Goal: Task Accomplishment & Management: Complete application form

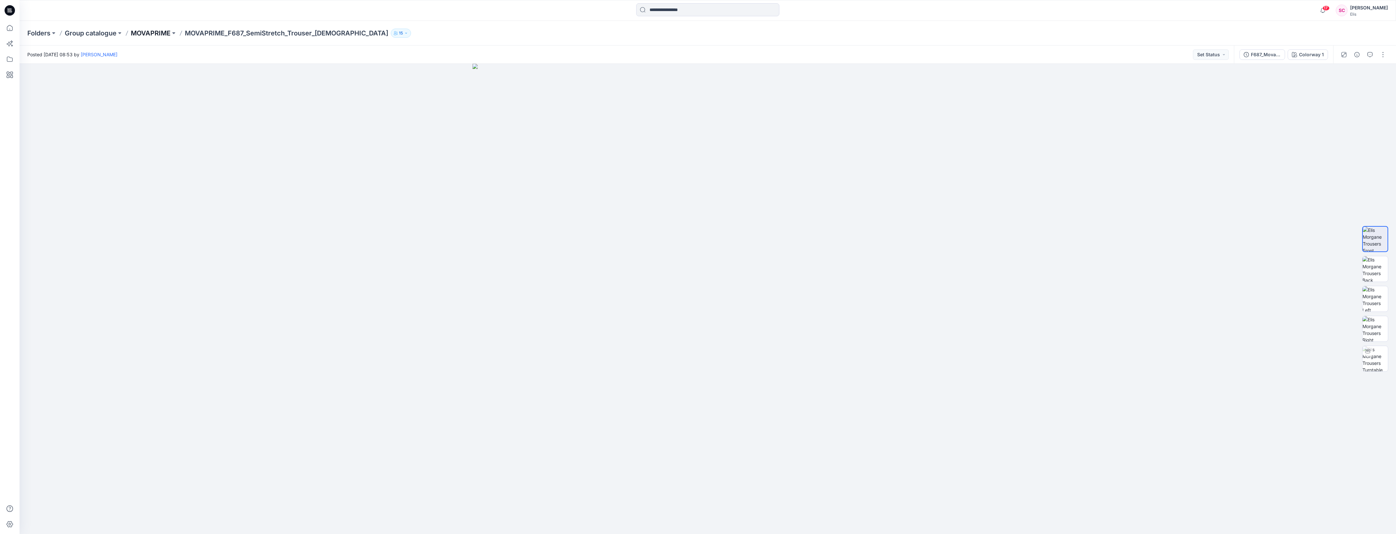
click at [157, 31] on p "MOVAPRIME" at bounding box center [151, 33] width 40 height 9
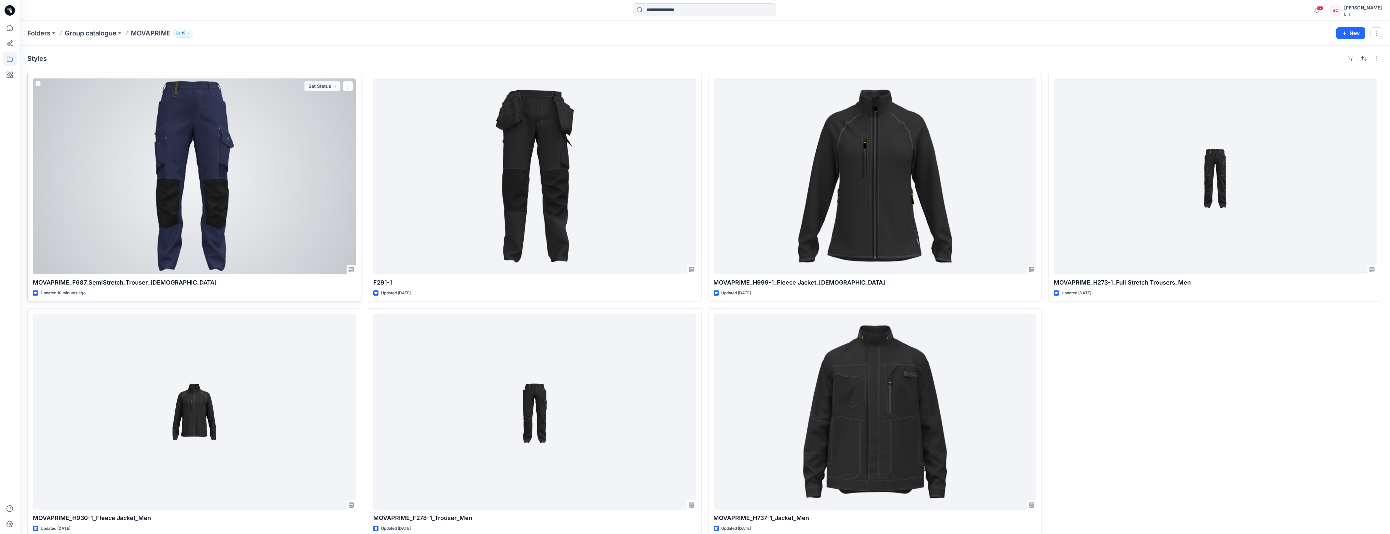
click at [193, 133] on div at bounding box center [194, 176] width 323 height 196
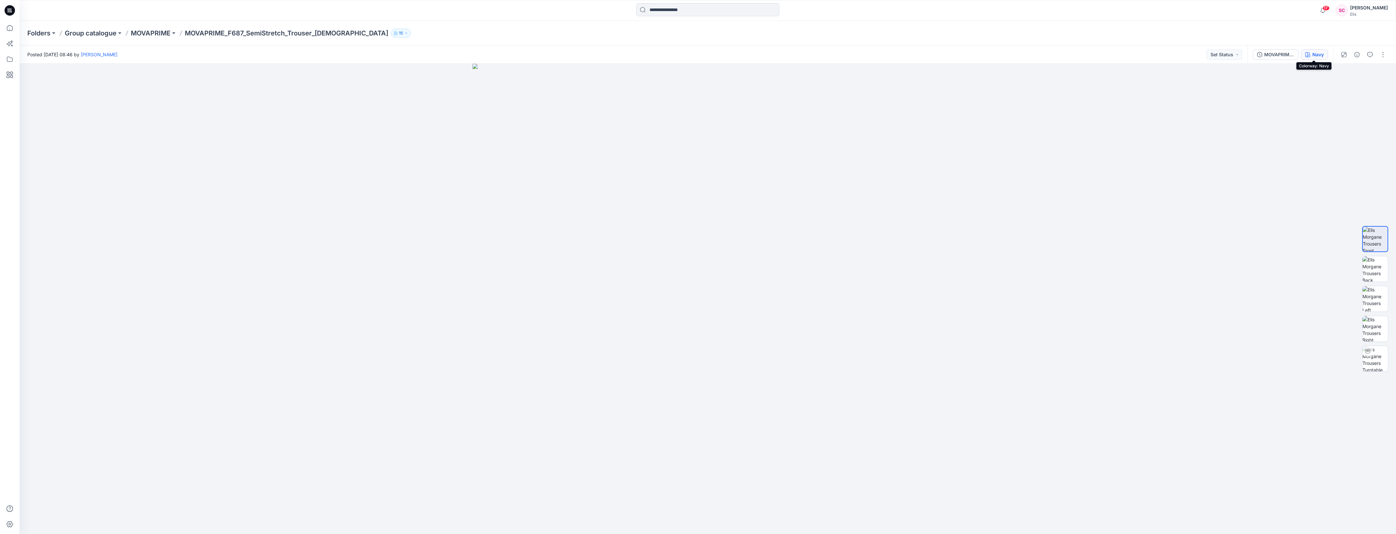
click at [1313, 55] on div "Navy" at bounding box center [1318, 54] width 11 height 7
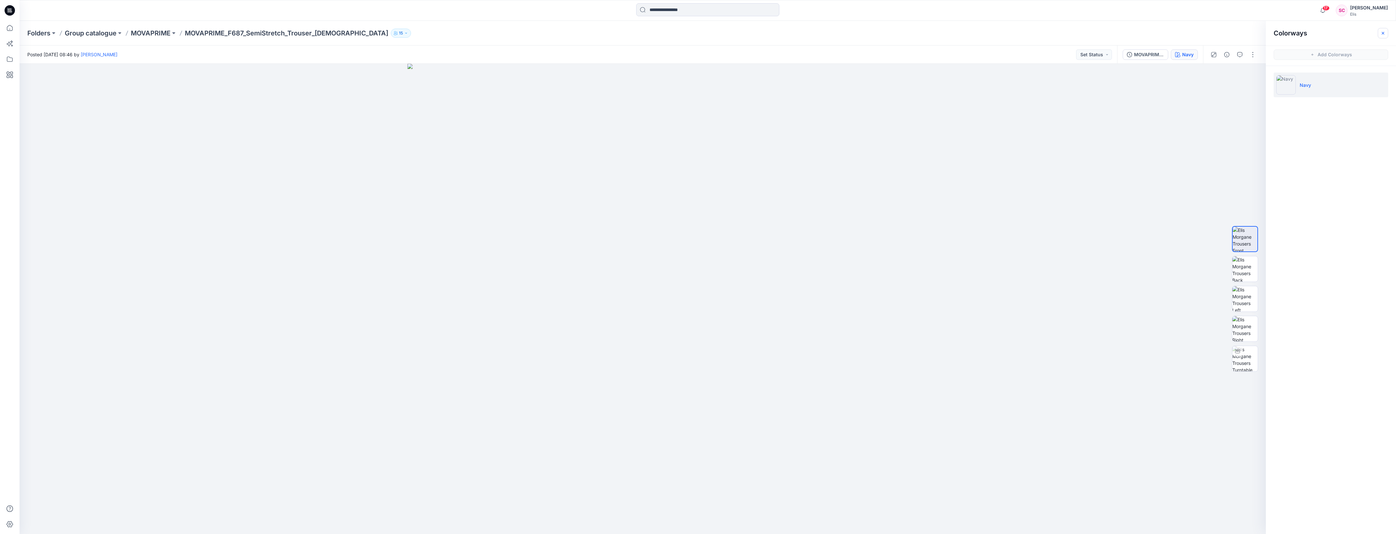
click at [1383, 33] on icon "button" at bounding box center [1383, 33] width 3 height 3
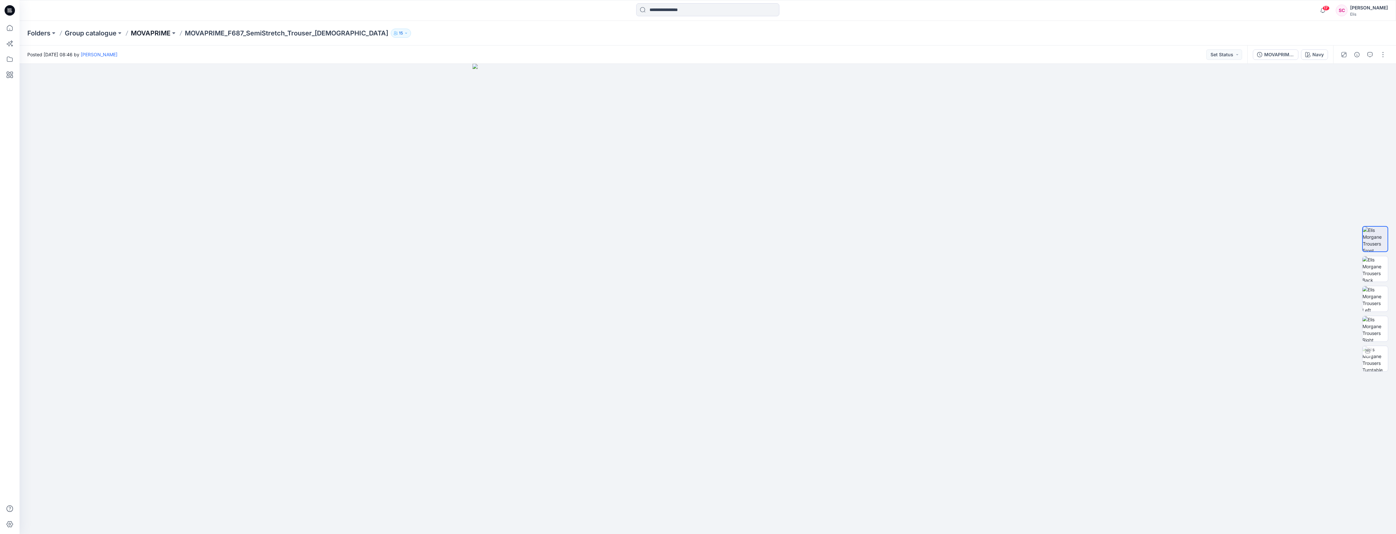
click at [157, 30] on p "MOVAPRIME" at bounding box center [151, 33] width 40 height 9
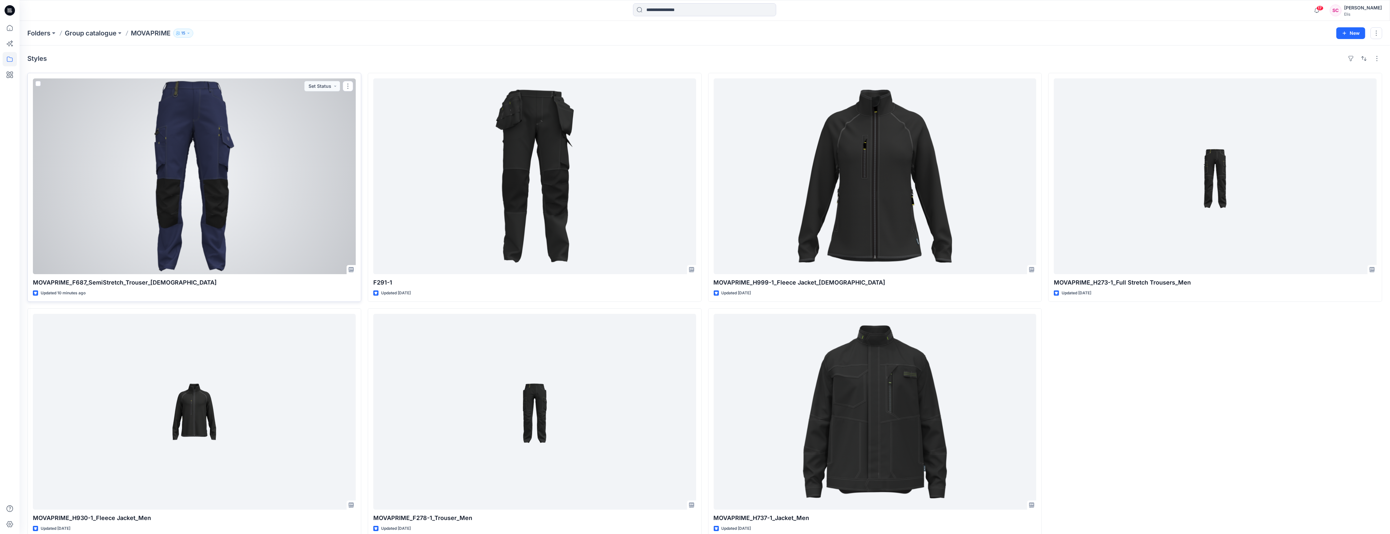
click at [165, 137] on div at bounding box center [194, 176] width 323 height 196
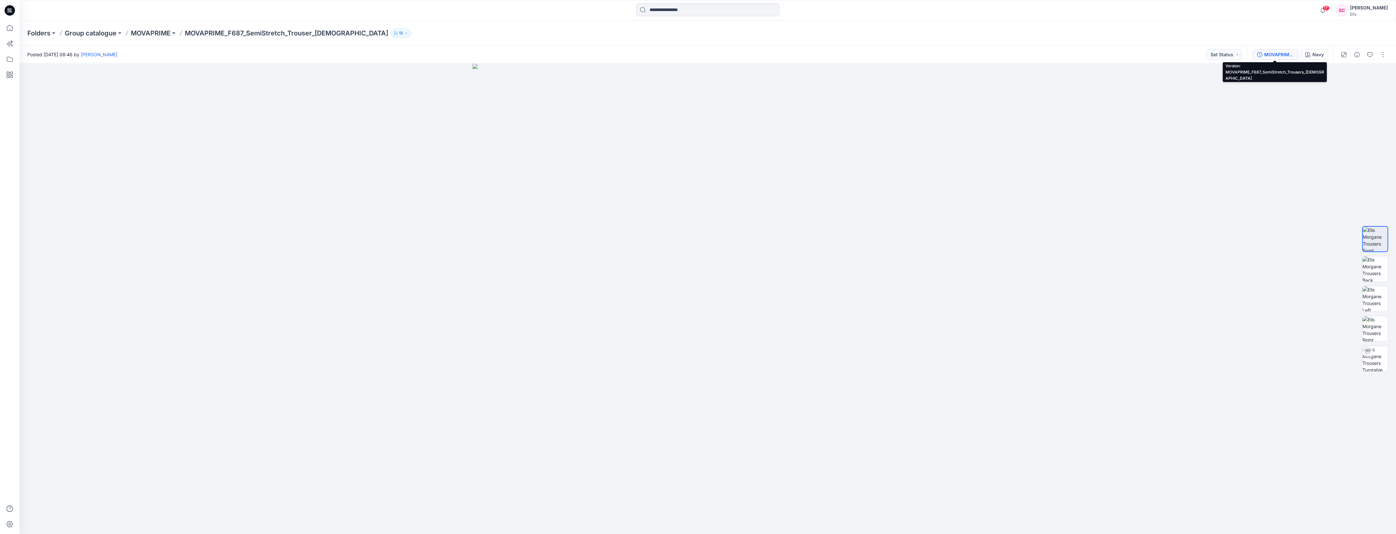
click at [1284, 56] on div "MOVAPRIME_F687_SemiStretch_Trousers_[DEMOGRAPHIC_DATA]" at bounding box center [1279, 54] width 30 height 7
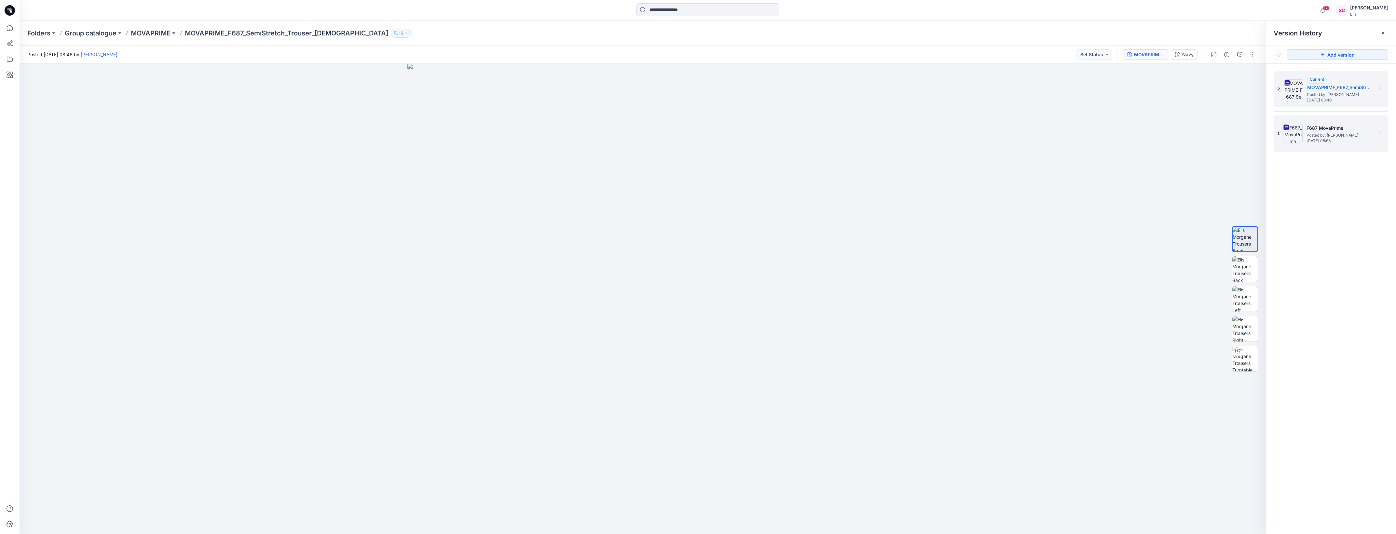
click at [1340, 132] on h5 "F687_MovaPrime" at bounding box center [1339, 128] width 65 height 8
click at [1382, 133] on icon at bounding box center [1380, 132] width 5 height 5
click at [1357, 268] on div "2. Current MOVAPRIME_F687_SemiStretch_Trousers_Ladies Posted by: Sofia Cederlöf…" at bounding box center [1331, 304] width 130 height 480
click at [1130, 220] on div at bounding box center [643, 299] width 1246 height 471
click at [1246, 357] on img at bounding box center [1244, 358] width 25 height 25
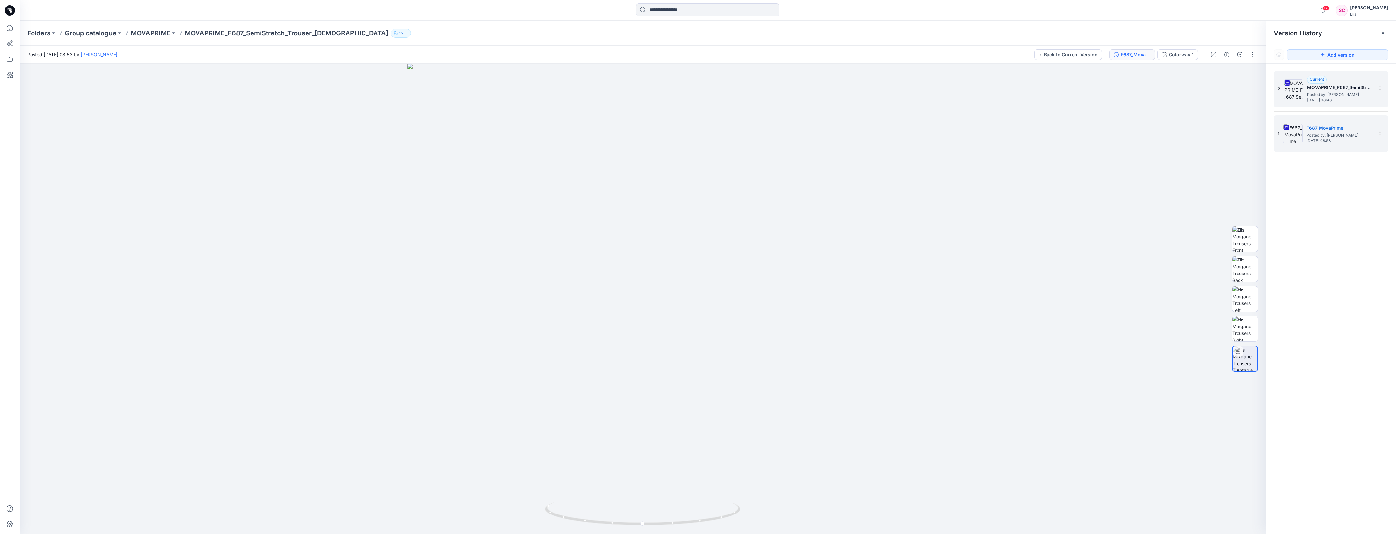
click at [1355, 95] on span "Posted by: [PERSON_NAME]" at bounding box center [1339, 94] width 65 height 7
click at [1247, 354] on img at bounding box center [1244, 358] width 25 height 25
drag, startPoint x: 1247, startPoint y: 354, endPoint x: 1165, endPoint y: 262, distance: 123.1
click at [1165, 262] on div at bounding box center [643, 299] width 1246 height 471
click at [1318, 137] on span "Posted by: [PERSON_NAME]" at bounding box center [1339, 135] width 65 height 7
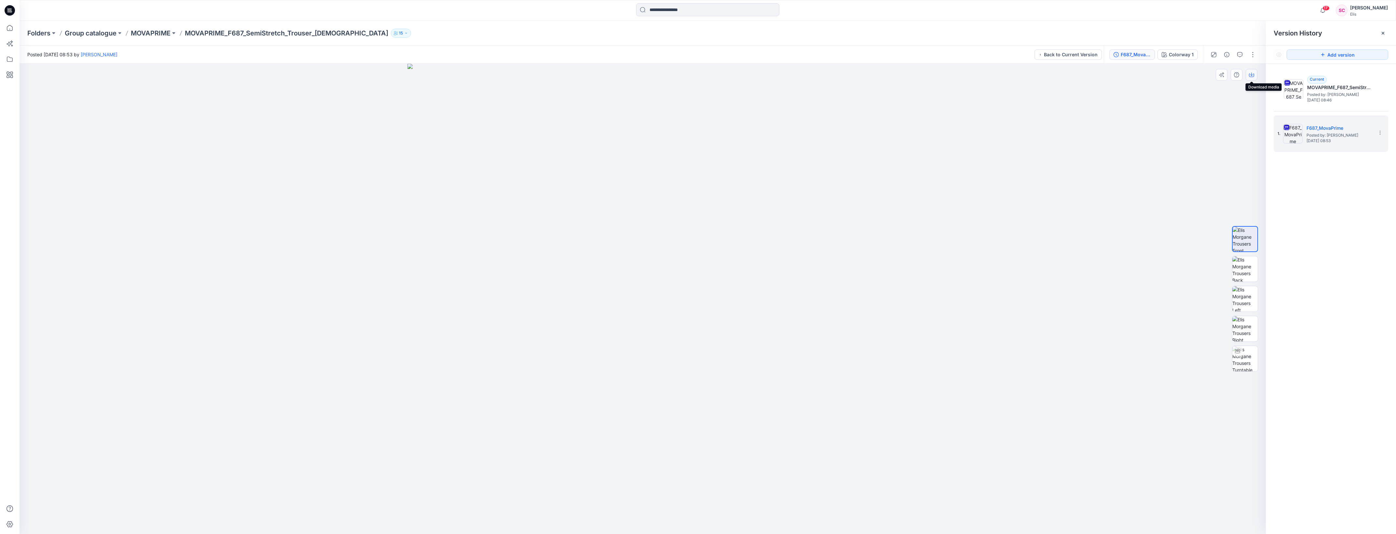
click at [1252, 76] on icon "button" at bounding box center [1251, 74] width 3 height 3
click at [1242, 270] on img at bounding box center [1244, 268] width 25 height 25
click at [1252, 75] on icon "button" at bounding box center [1251, 74] width 3 height 3
click at [1242, 295] on img at bounding box center [1244, 298] width 25 height 25
click at [1254, 74] on icon "button" at bounding box center [1251, 76] width 5 height 4
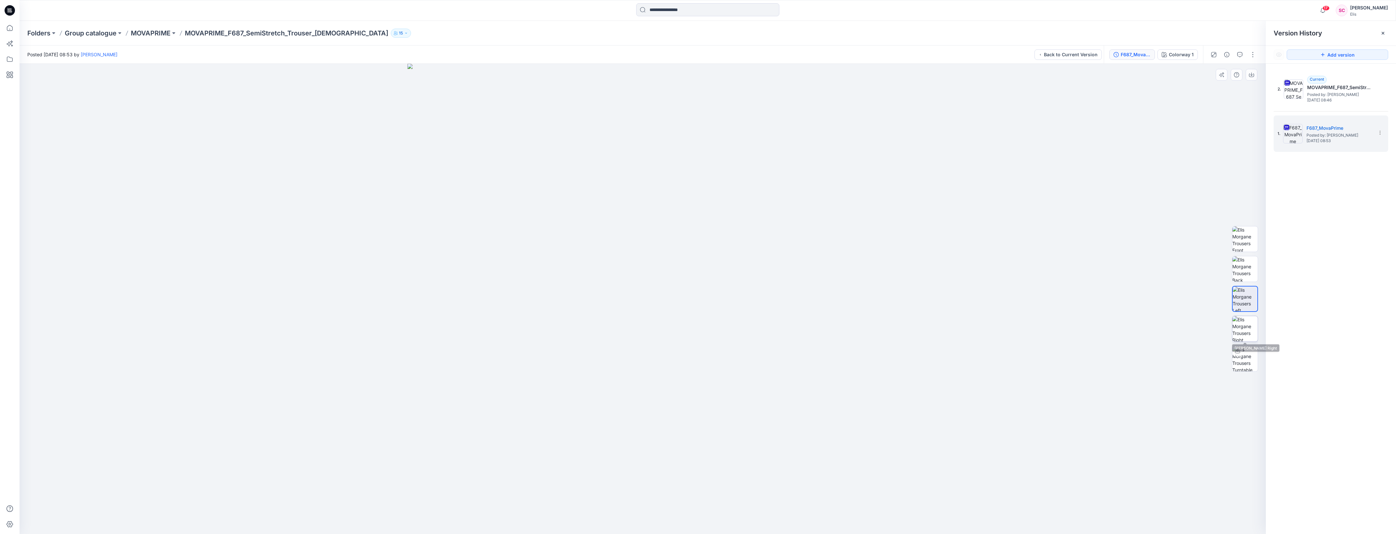
click at [1238, 330] on img at bounding box center [1244, 328] width 25 height 25
click at [1252, 74] on icon "button" at bounding box center [1251, 74] width 3 height 3
click at [1136, 338] on div at bounding box center [643, 299] width 1246 height 471
click at [1250, 362] on img at bounding box center [1244, 358] width 25 height 25
click at [1174, 56] on div "Colorway 1" at bounding box center [1181, 54] width 25 height 7
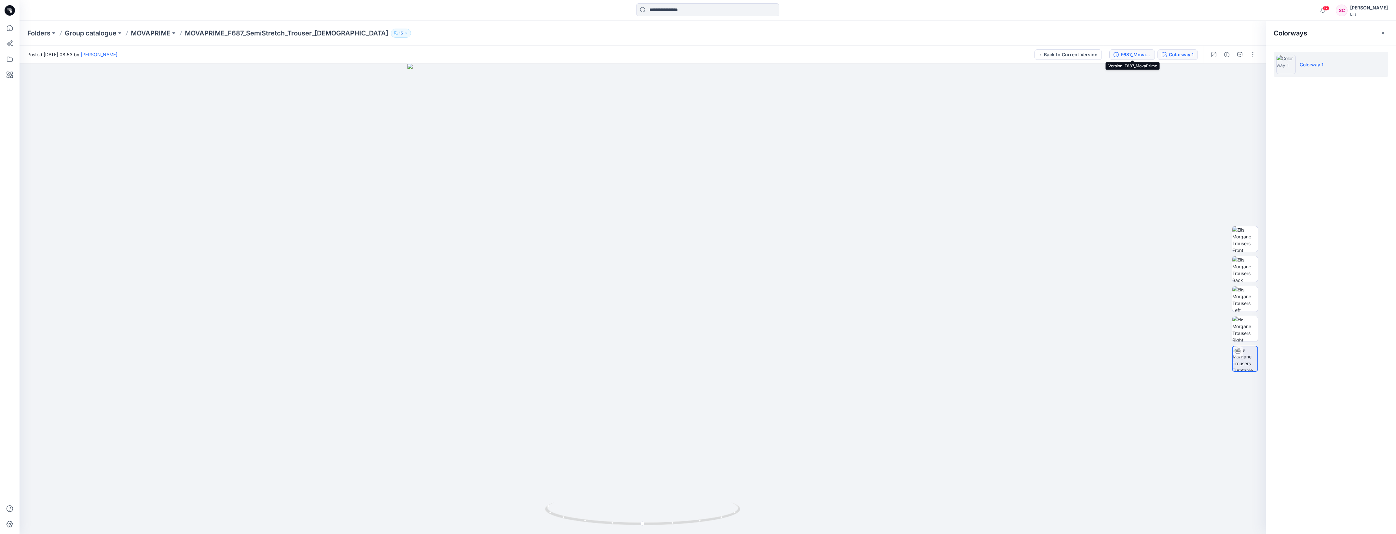
click at [1138, 56] on div "F687_MovaPrime" at bounding box center [1136, 54] width 30 height 7
click at [1093, 54] on button "Back to Current Version" at bounding box center [1068, 54] width 67 height 10
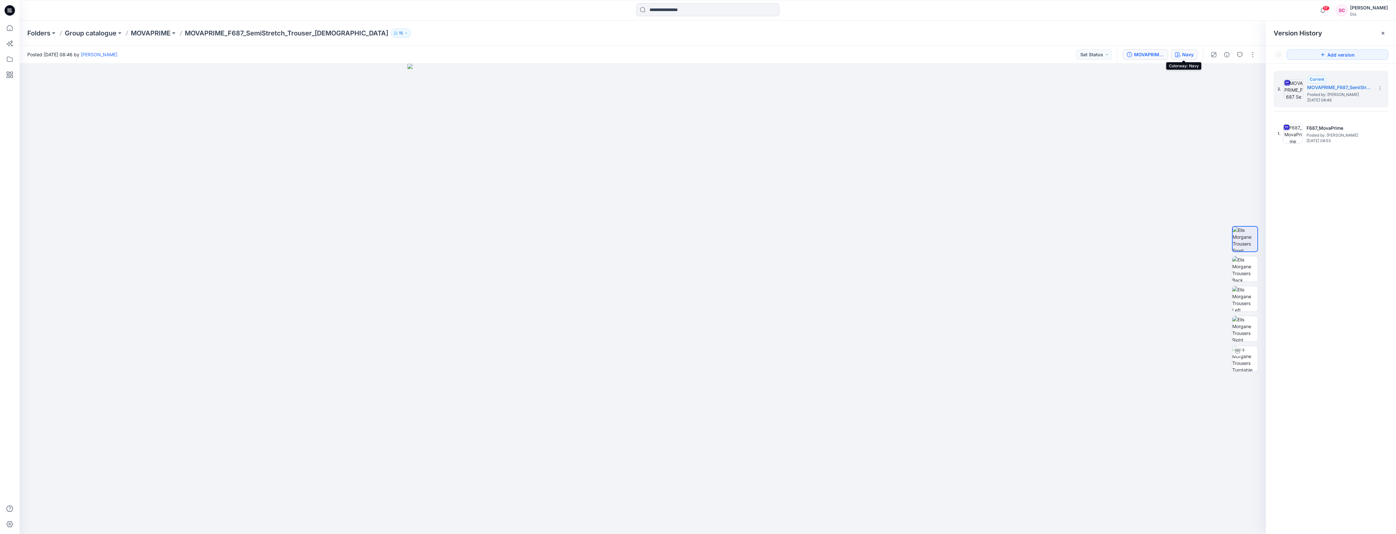
click at [1186, 56] on div "Navy" at bounding box center [1187, 54] width 11 height 7
click at [1340, 55] on span "Add Colorways" at bounding box center [1331, 55] width 130 height 18
click at [1327, 52] on span "Add Colorways" at bounding box center [1331, 55] width 130 height 18
click at [1253, 56] on button "button" at bounding box center [1253, 54] width 10 height 10
click at [1213, 86] on p "Edit" at bounding box center [1211, 87] width 8 height 7
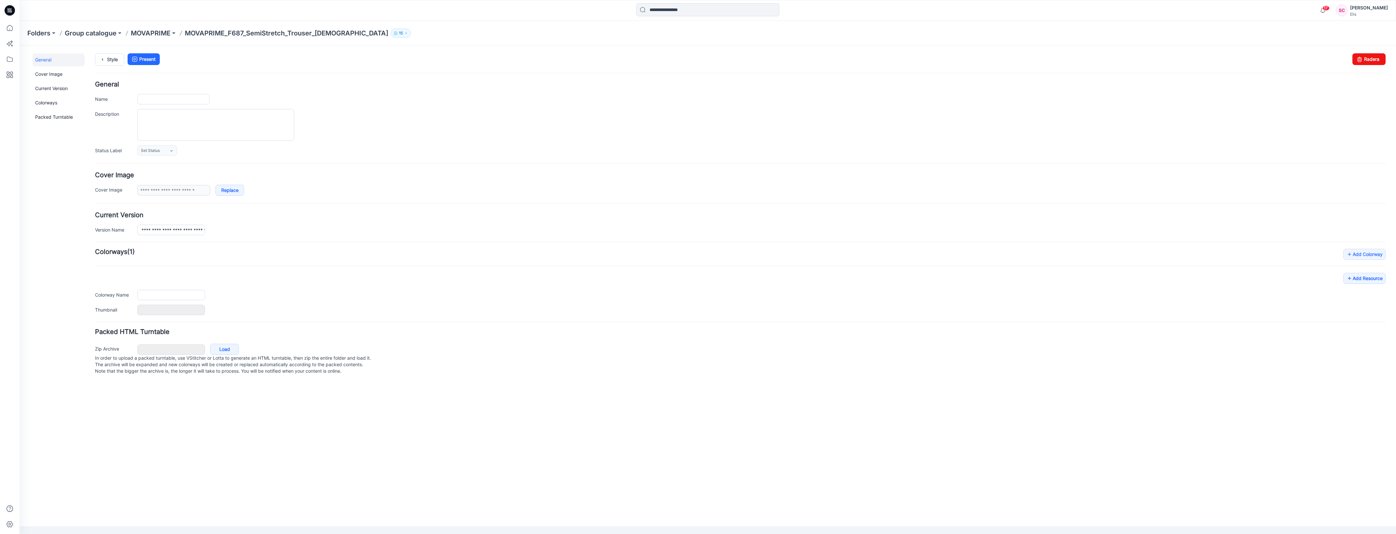
type input "**********"
type input "****"
type input "**********"
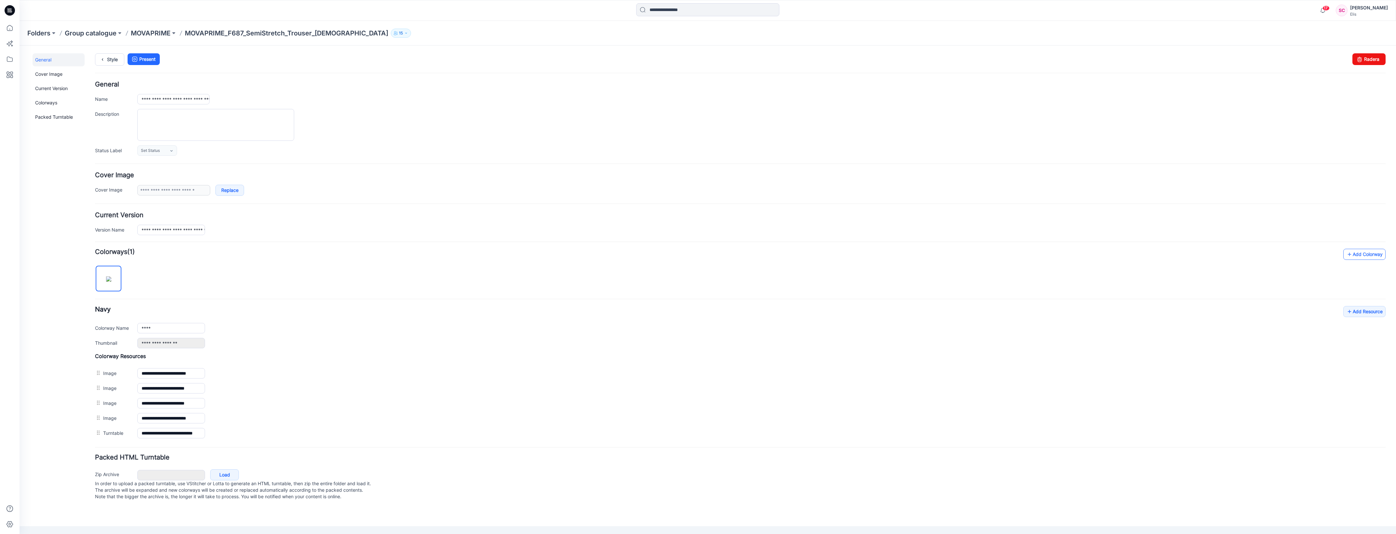
click at [1359, 256] on link "Add Colorway" at bounding box center [1364, 254] width 42 height 11
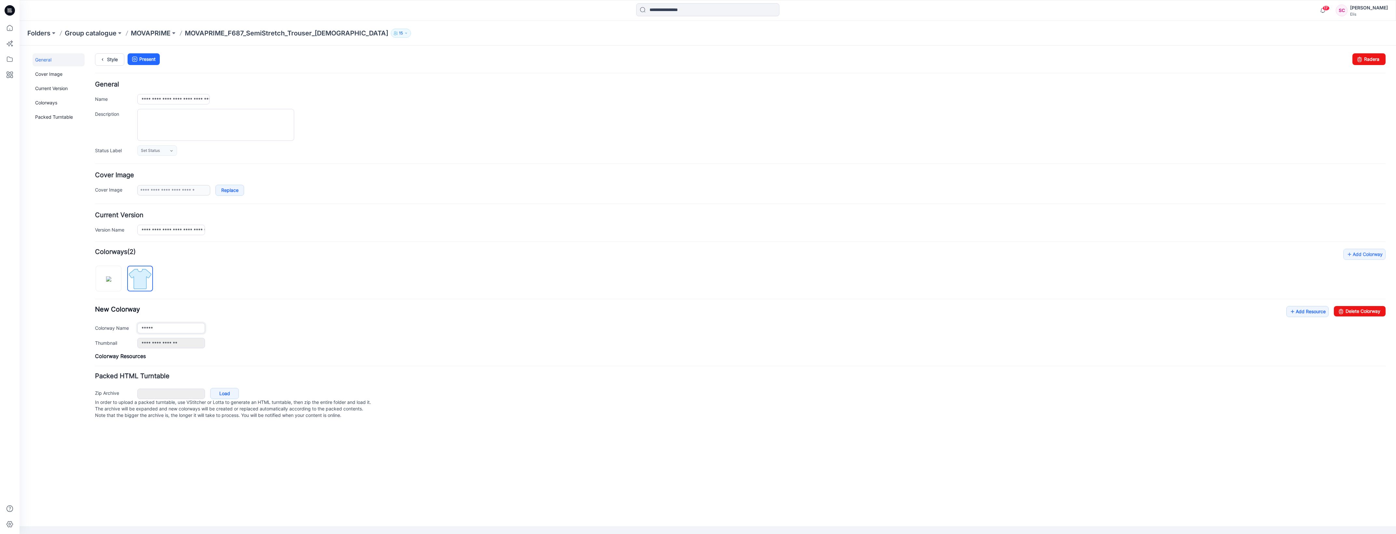
type input "*****"
click at [276, 316] on div "**********" at bounding box center [740, 327] width 1291 height 42
click at [1300, 315] on link "Add Resource" at bounding box center [1307, 311] width 42 height 11
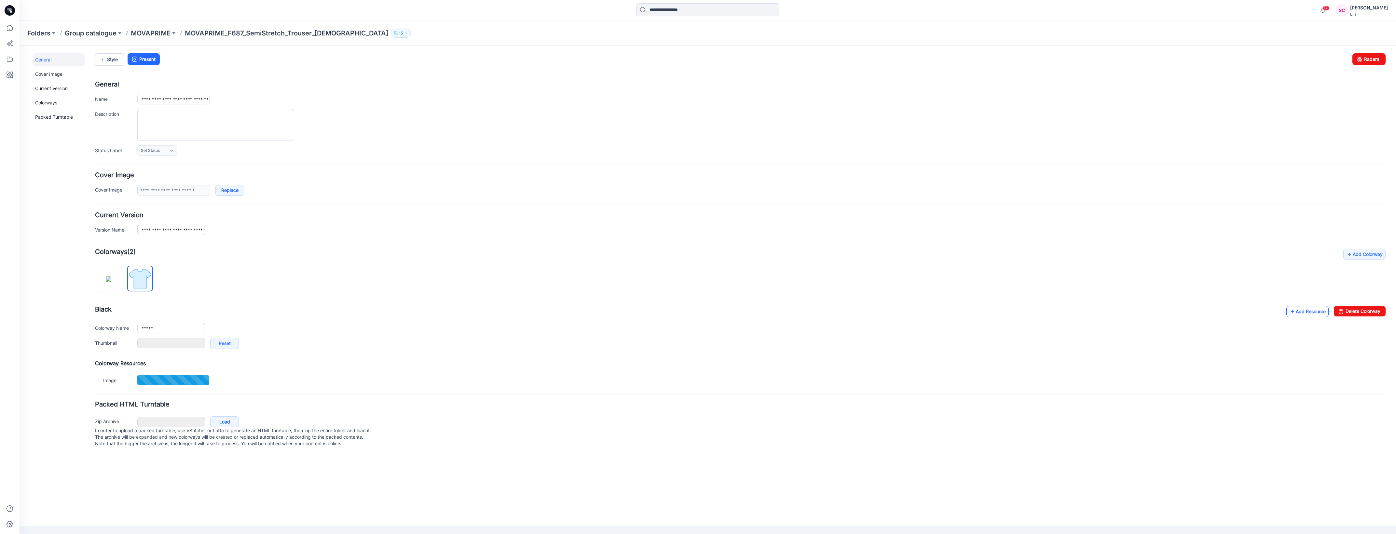
click at [1299, 314] on link "Add Resource" at bounding box center [1307, 311] width 42 height 11
type input "**********"
click at [1299, 316] on link "Add Resource" at bounding box center [1307, 311] width 42 height 11
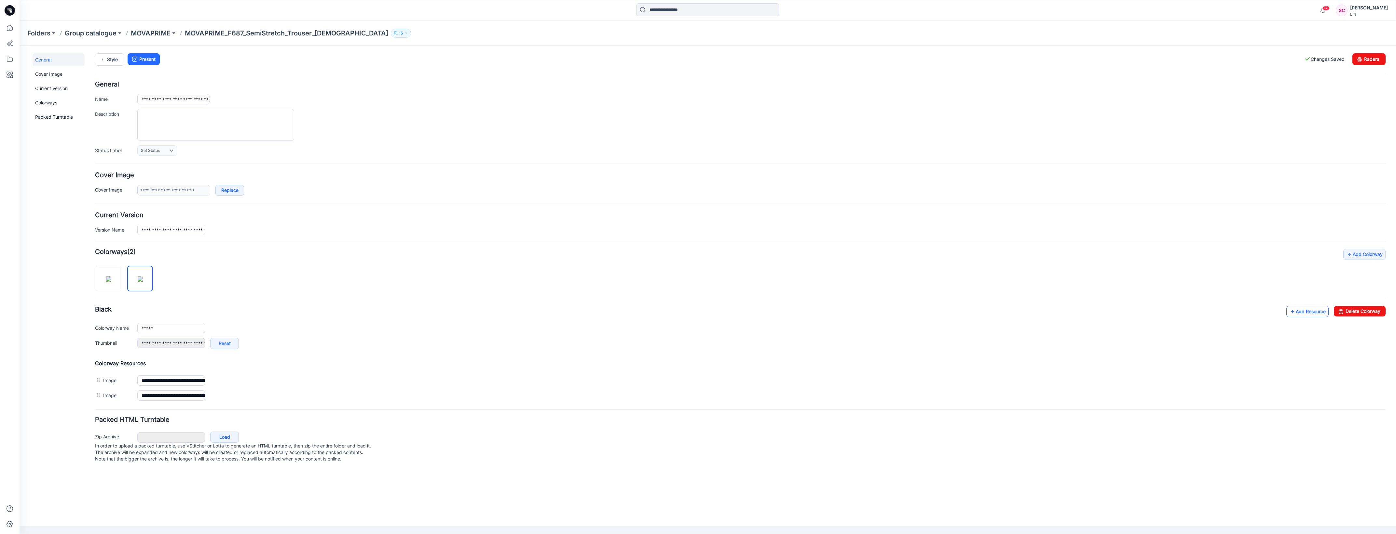
click at [1311, 317] on link "Add Resource" at bounding box center [1307, 311] width 42 height 11
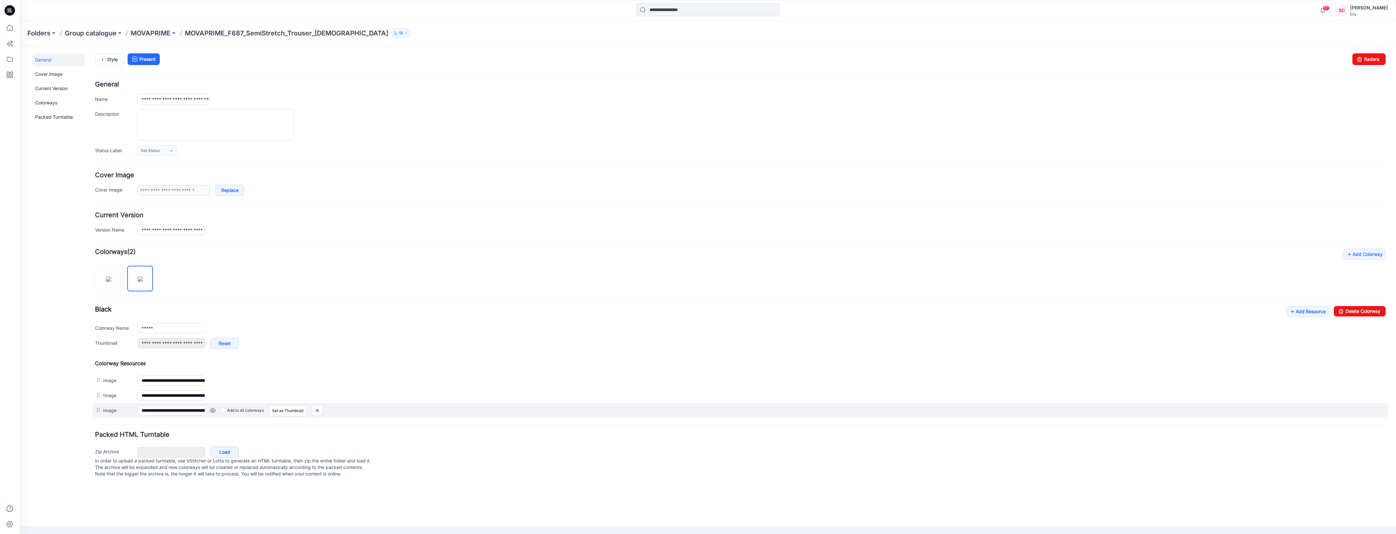
click at [20, 46] on link at bounding box center [20, 46] width 0 height 0
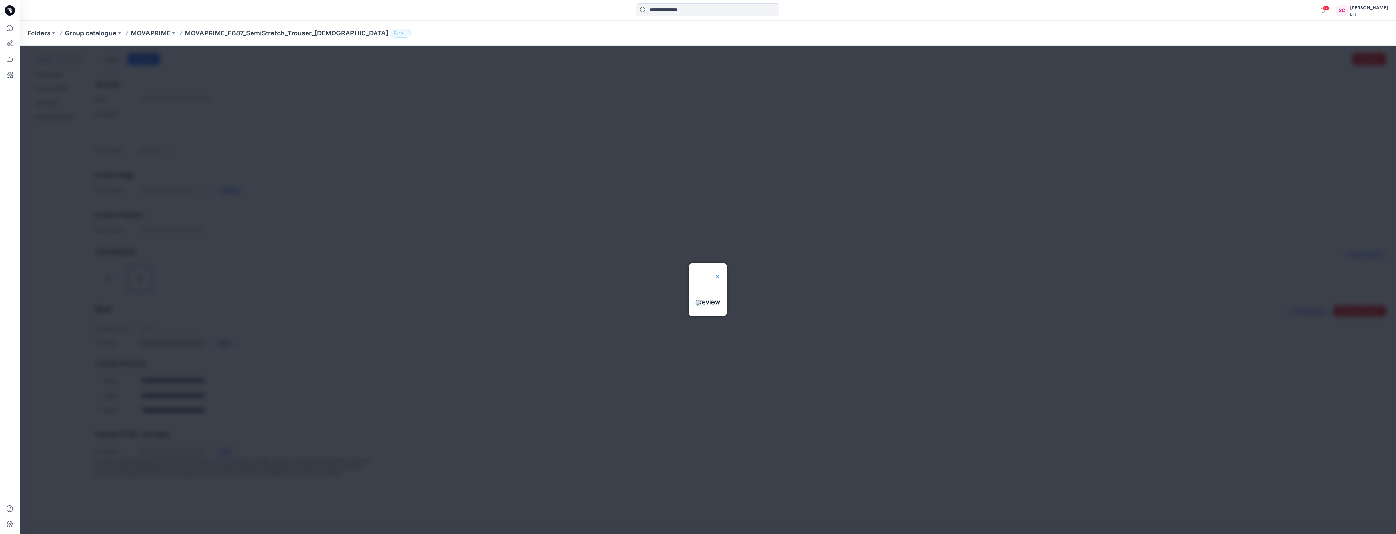
click at [720, 274] on img at bounding box center [717, 276] width 5 height 5
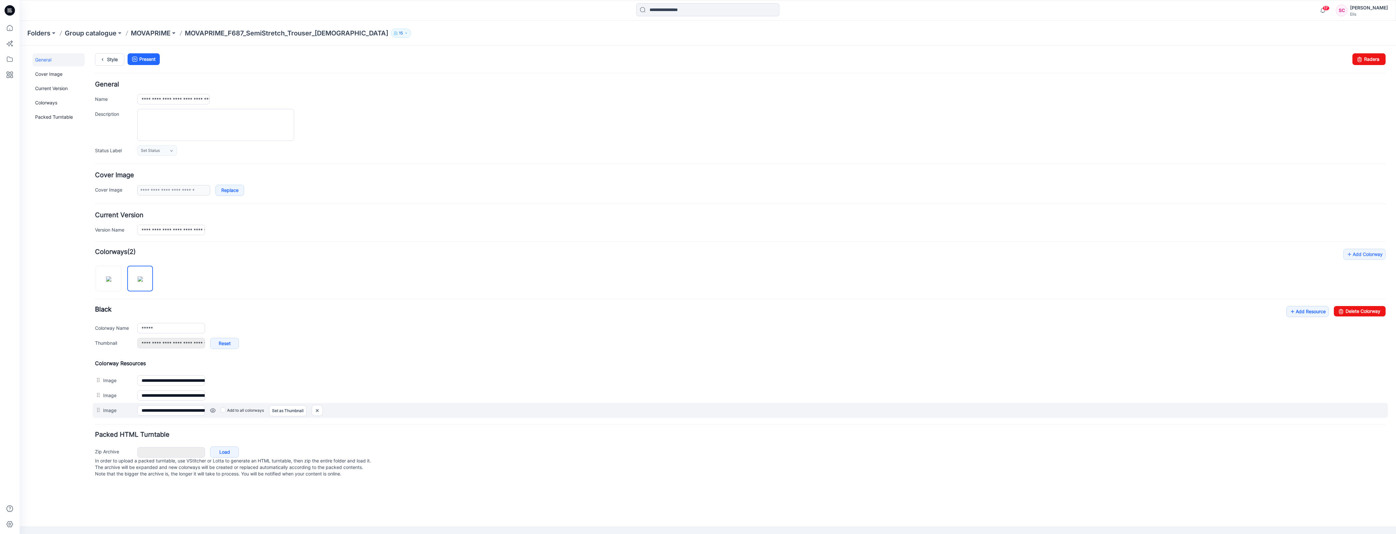
click at [20, 46] on link at bounding box center [20, 46] width 0 height 0
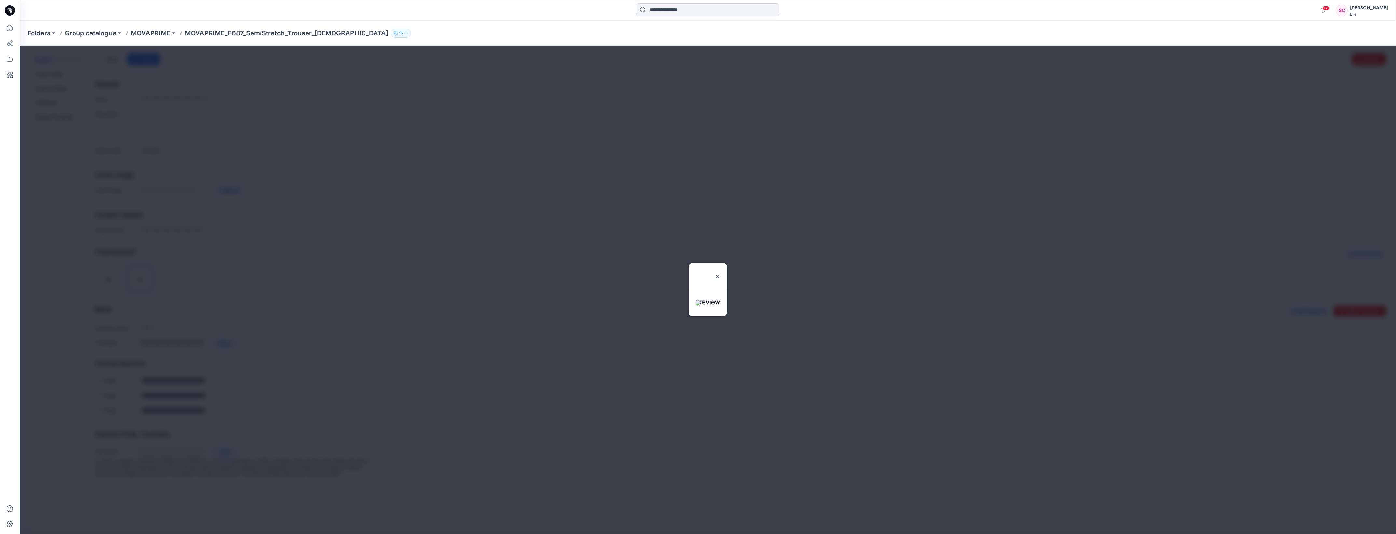
click at [364, 418] on div at bounding box center [708, 290] width 1377 height 489
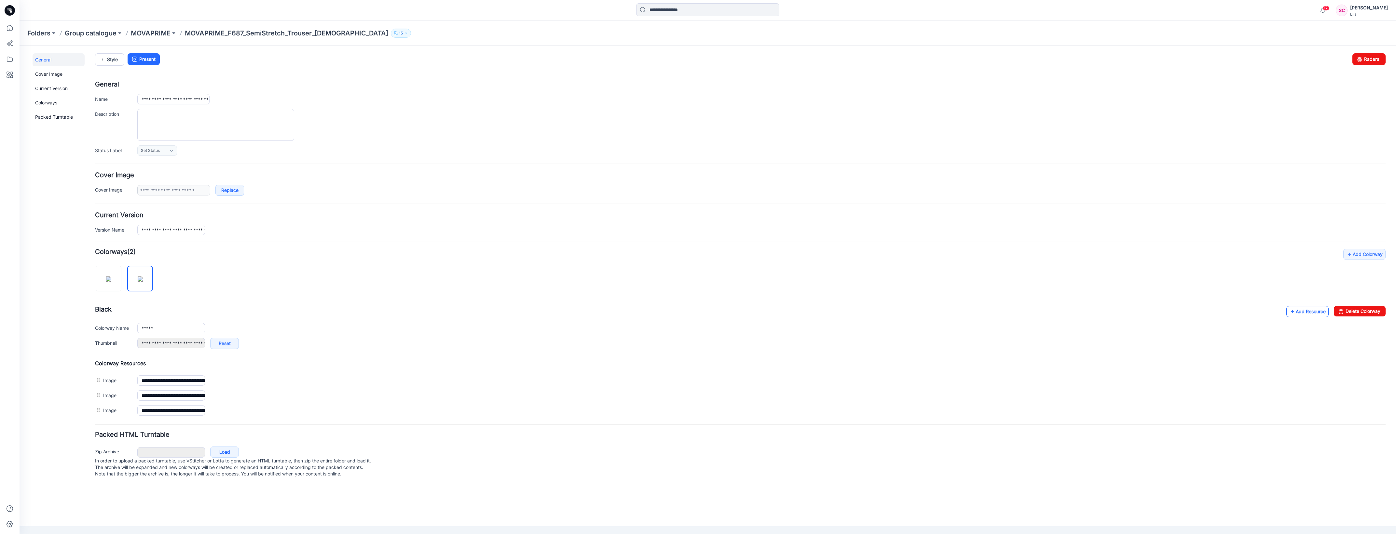
click at [1311, 313] on link "Add Resource" at bounding box center [1307, 311] width 42 height 11
click at [131, 345] on link at bounding box center [130, 343] width 5 height 5
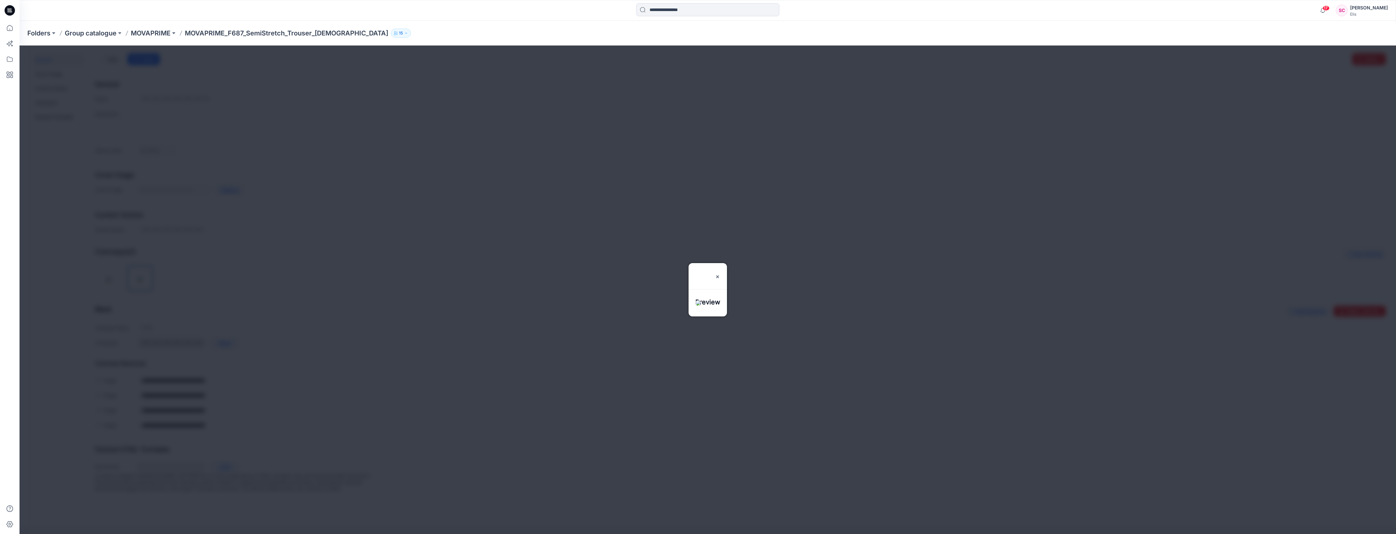
click at [562, 360] on div at bounding box center [708, 290] width 1377 height 489
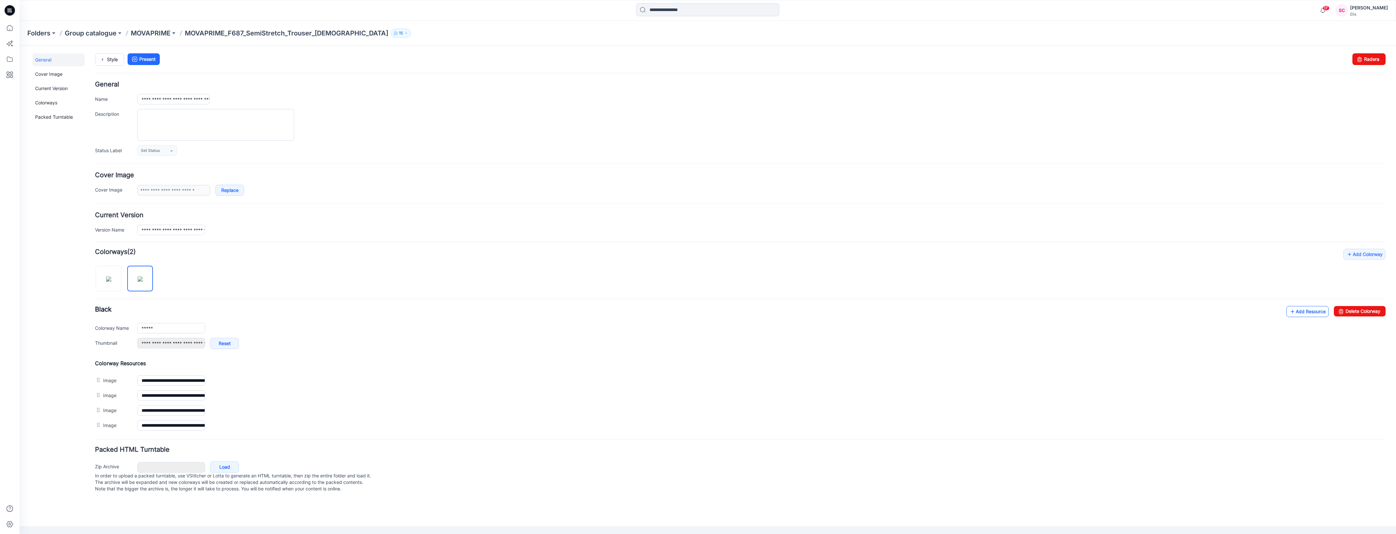
click at [1316, 311] on link "Add Resource" at bounding box center [1307, 311] width 42 height 11
click at [637, 318] on div "**********" at bounding box center [740, 330] width 1291 height 49
click at [163, 33] on p "MOVAPRIME" at bounding box center [151, 33] width 40 height 9
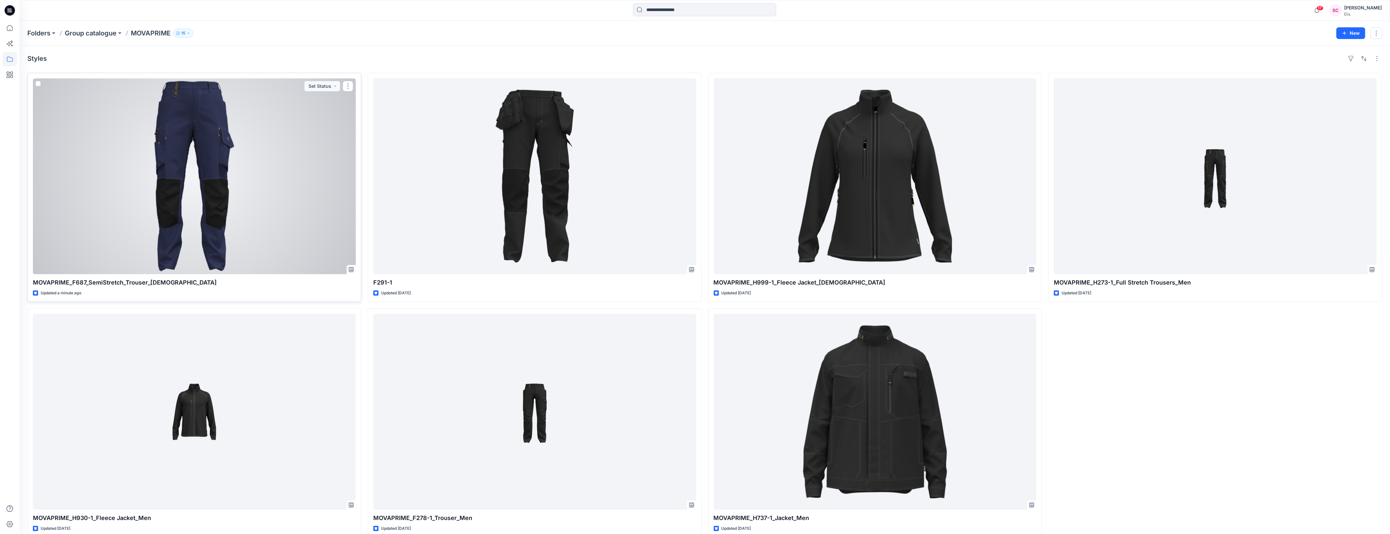
click at [219, 177] on div at bounding box center [194, 176] width 323 height 196
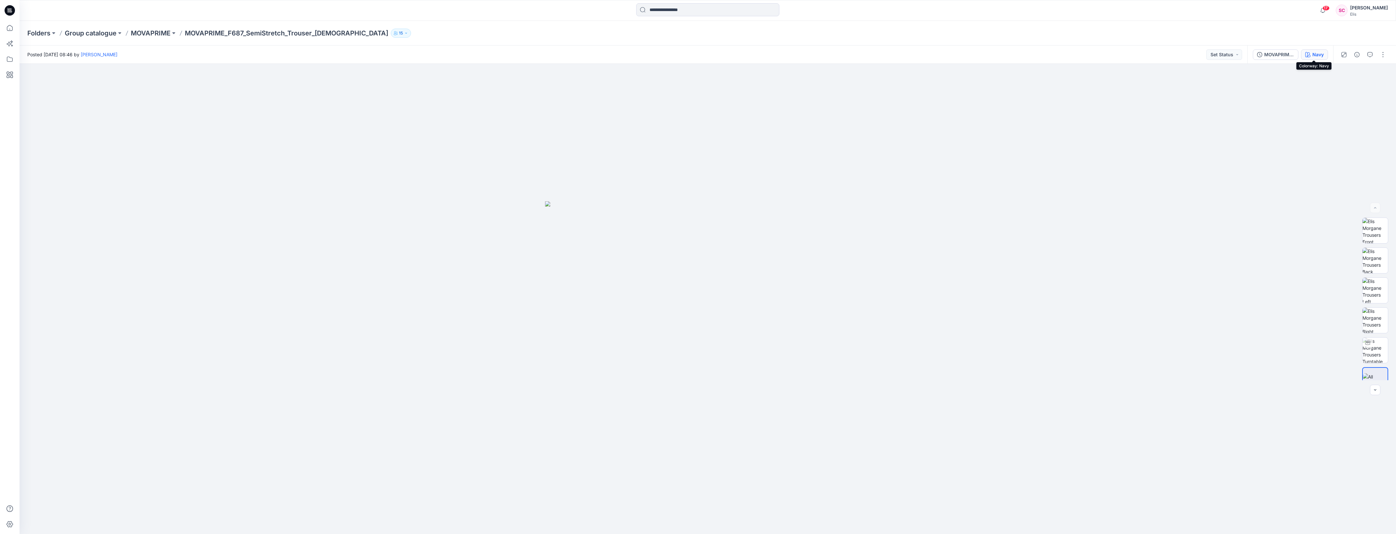
click at [1314, 54] on div "Navy" at bounding box center [1318, 54] width 11 height 7
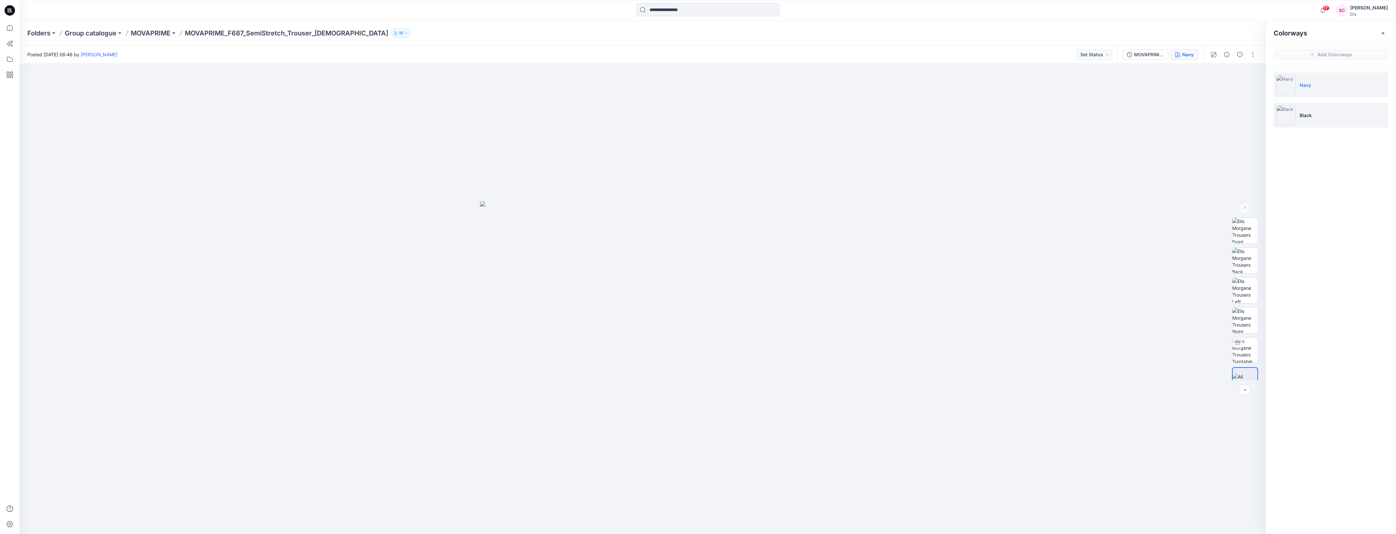
click at [1304, 116] on p "Black" at bounding box center [1306, 115] width 12 height 7
click at [1239, 369] on img at bounding box center [1244, 368] width 25 height 14
click at [1237, 304] on img at bounding box center [1244, 307] width 25 height 25
click at [1244, 335] on span "HTML" at bounding box center [1245, 338] width 22 height 12
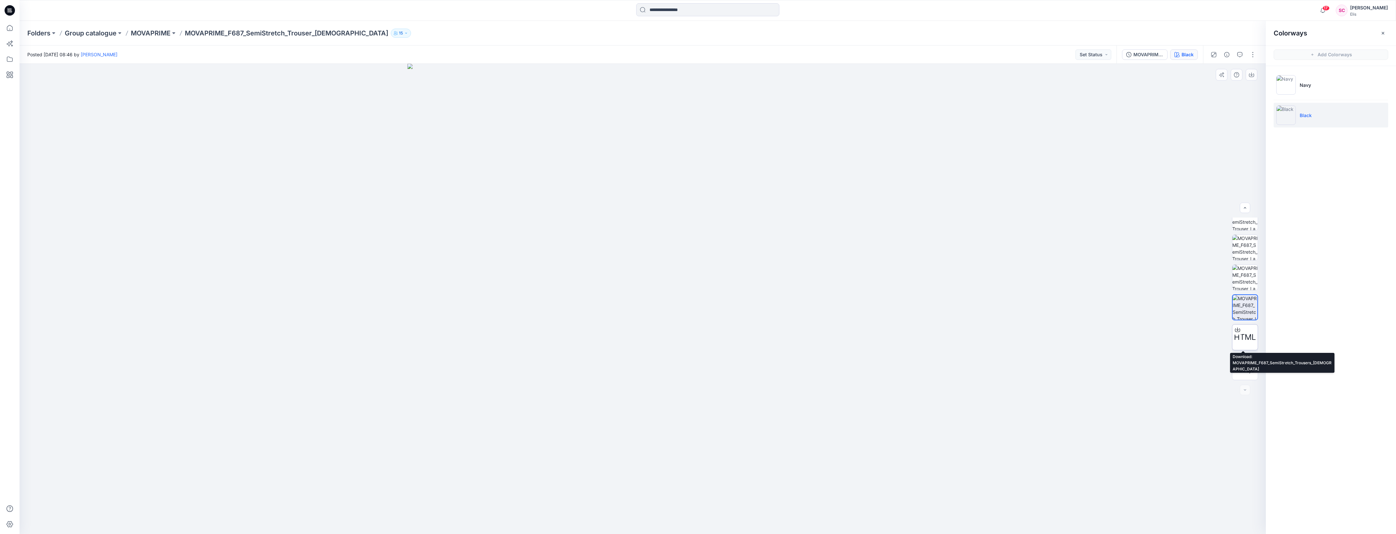
click at [1245, 337] on span "HTML" at bounding box center [1245, 338] width 22 height 12
click at [1127, 321] on div at bounding box center [643, 299] width 1246 height 471
click at [1307, 84] on p "Navy" at bounding box center [1305, 85] width 11 height 7
click at [1239, 338] on img at bounding box center [1244, 337] width 25 height 25
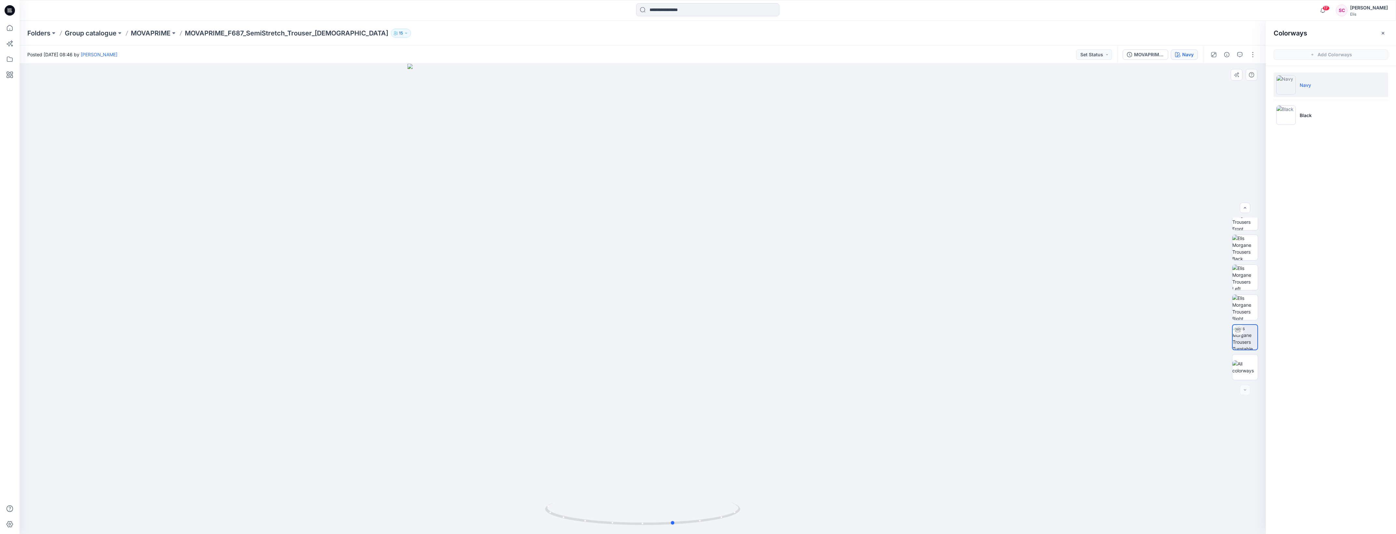
drag, startPoint x: 692, startPoint y: 428, endPoint x: 528, endPoint y: 415, distance: 164.5
click at [528, 415] on div at bounding box center [643, 299] width 1246 height 471
click at [1252, 56] on button "button" at bounding box center [1253, 54] width 10 height 10
click at [1217, 87] on button "Edit" at bounding box center [1226, 88] width 60 height 12
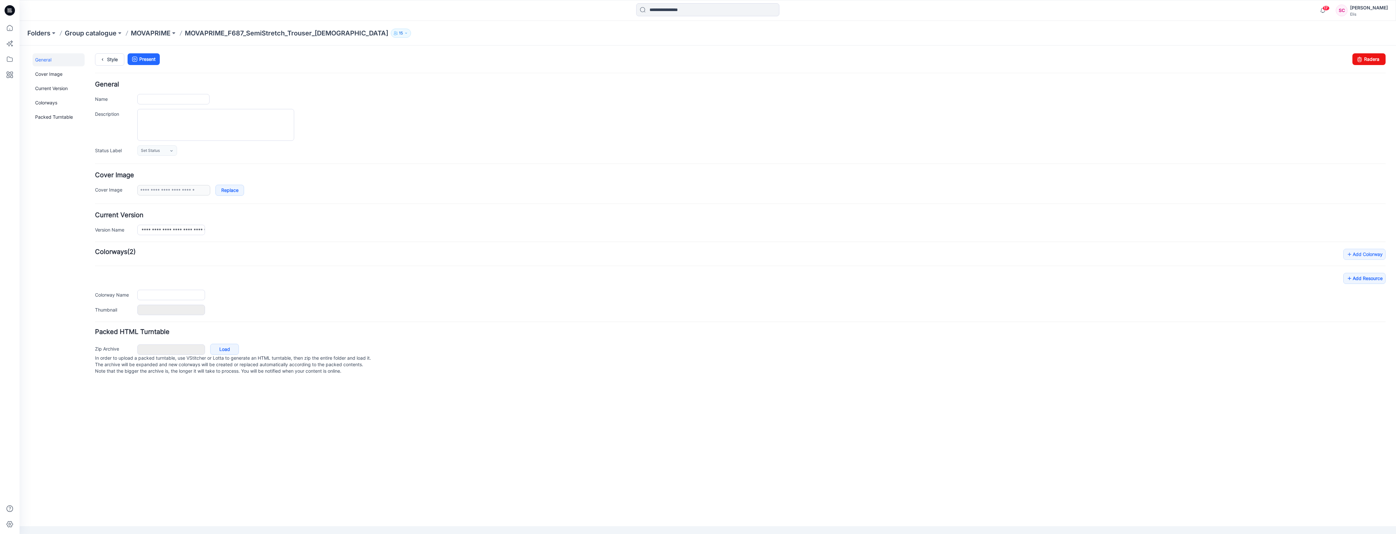
type input "**********"
type input "****"
type input "**********"
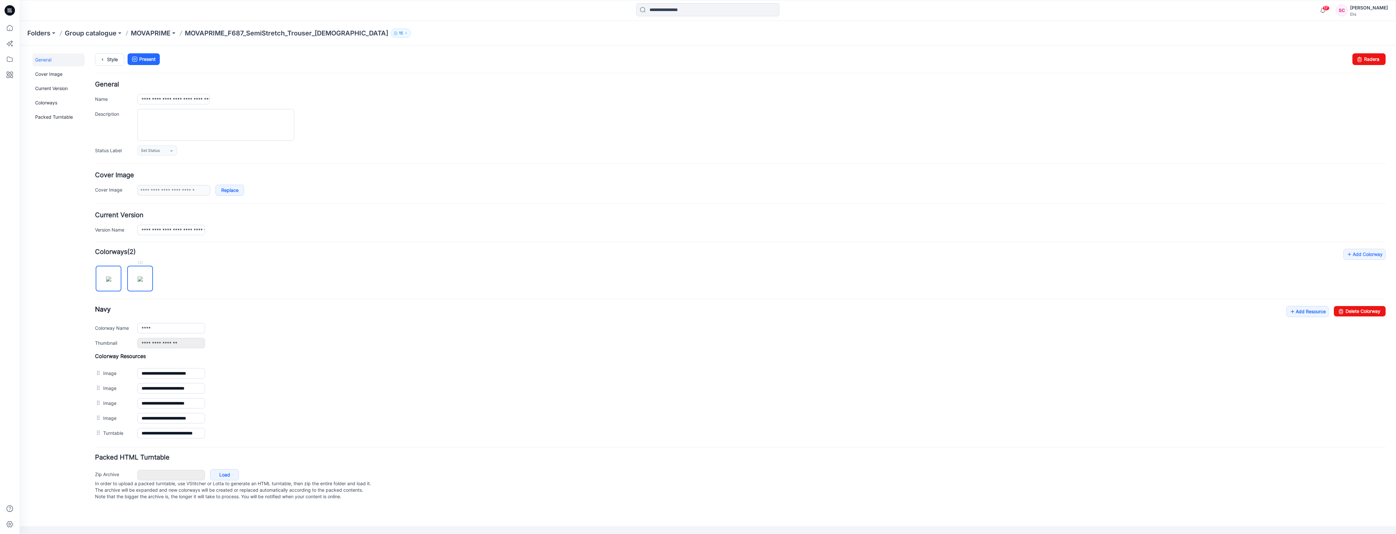
click at [143, 282] on img at bounding box center [140, 279] width 5 height 5
type input "*****"
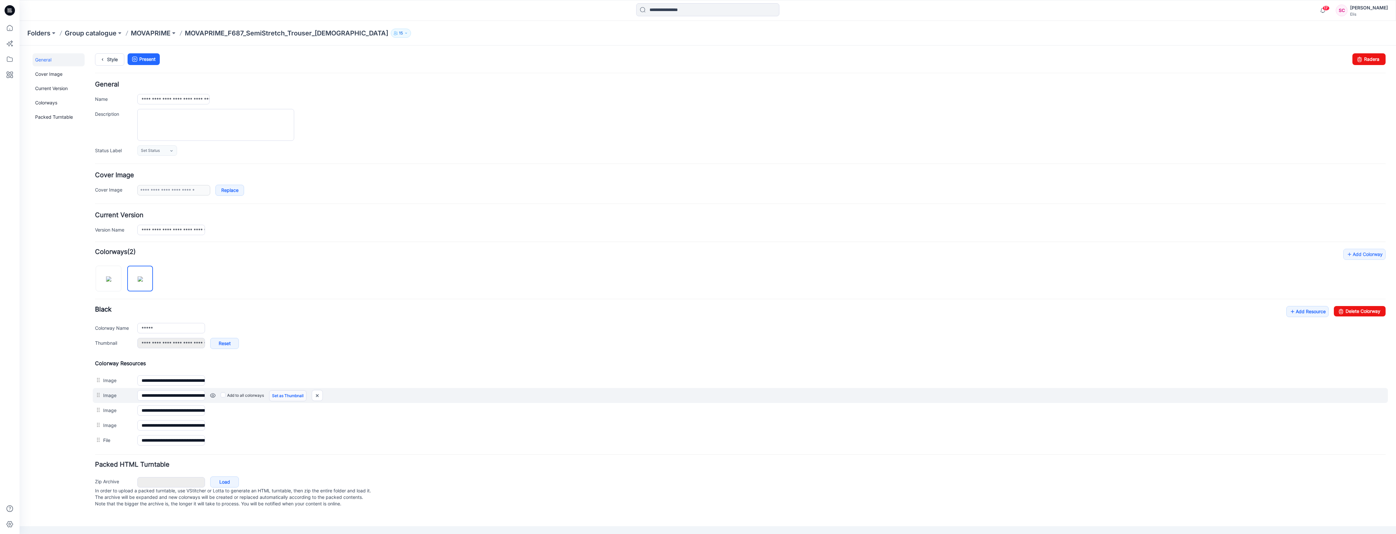
click at [20, 46] on link "Set as Thumbnail" at bounding box center [20, 46] width 0 height 0
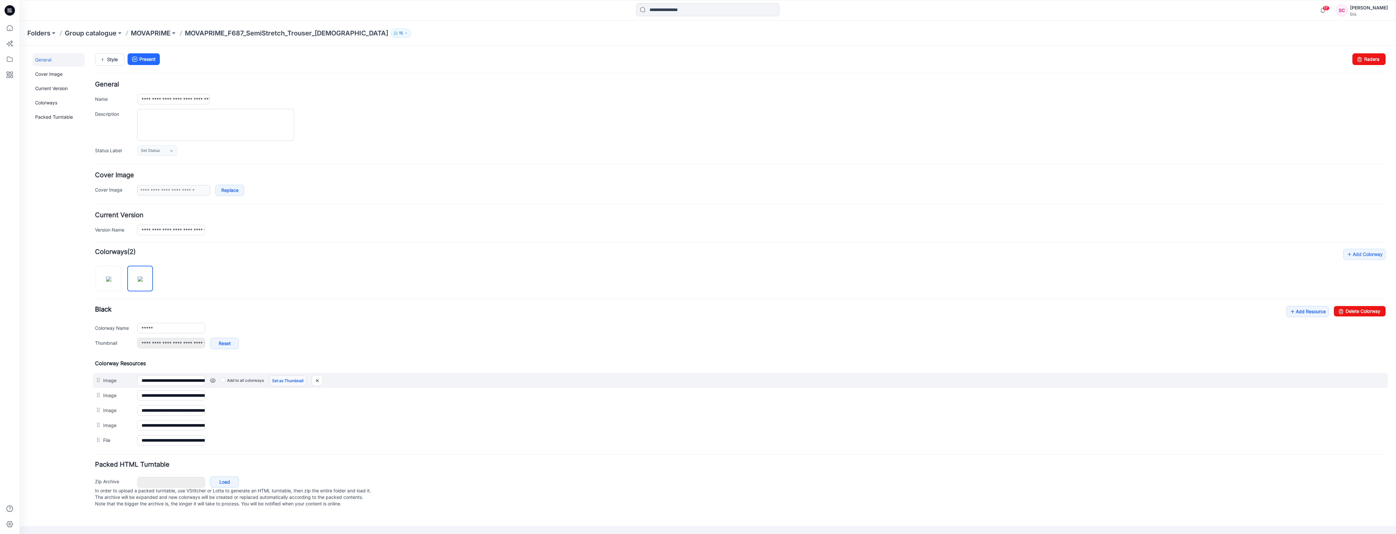
click at [289, 386] on link "Set as Thumbnail" at bounding box center [287, 381] width 37 height 11
type input "**********"
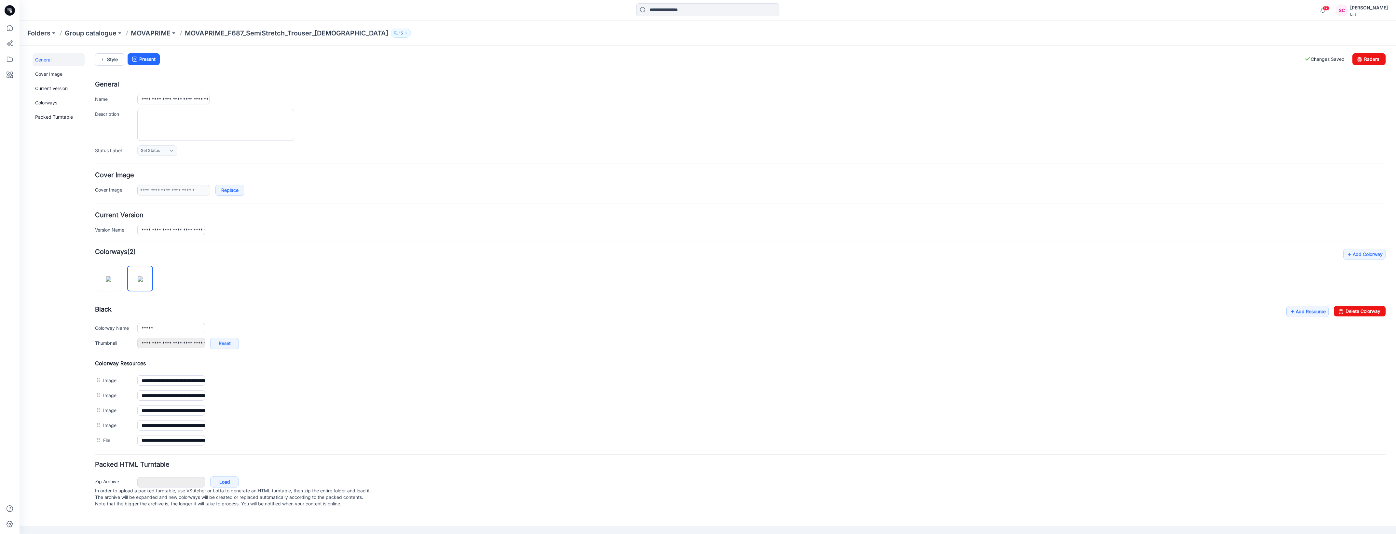
click at [471, 497] on p "In order to upload a packed turntable, use VStitcher or Lotta to generate an HT…" at bounding box center [740, 498] width 1291 height 20
click at [147, 30] on p "MOVAPRIME" at bounding box center [151, 33] width 40 height 9
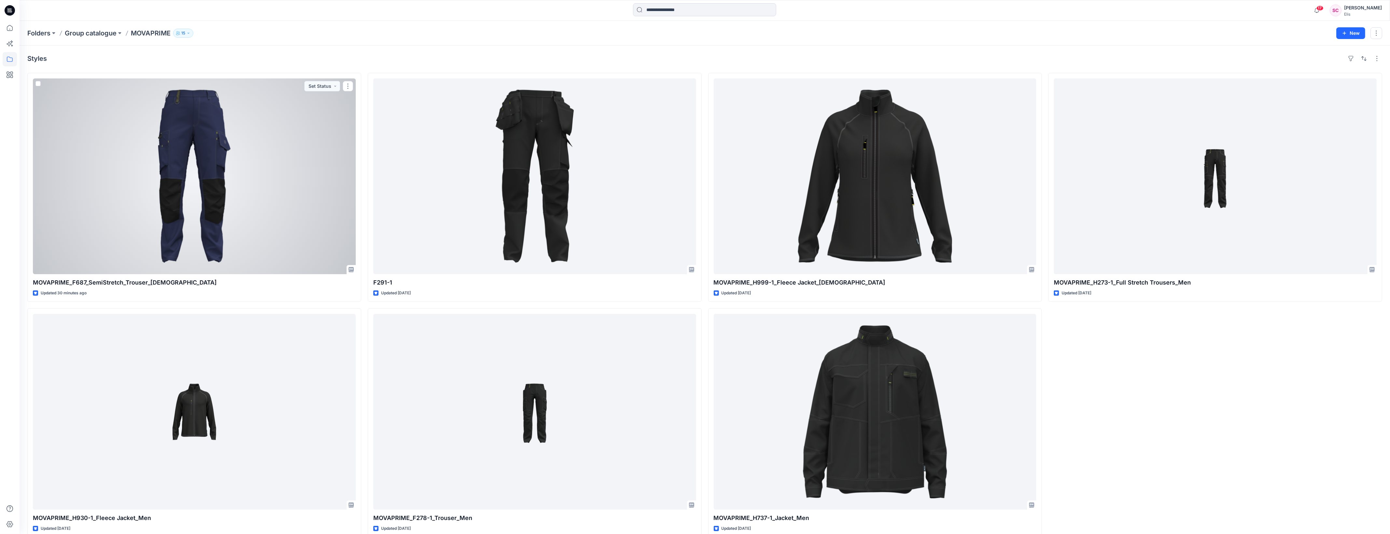
click at [227, 189] on div at bounding box center [194, 176] width 323 height 196
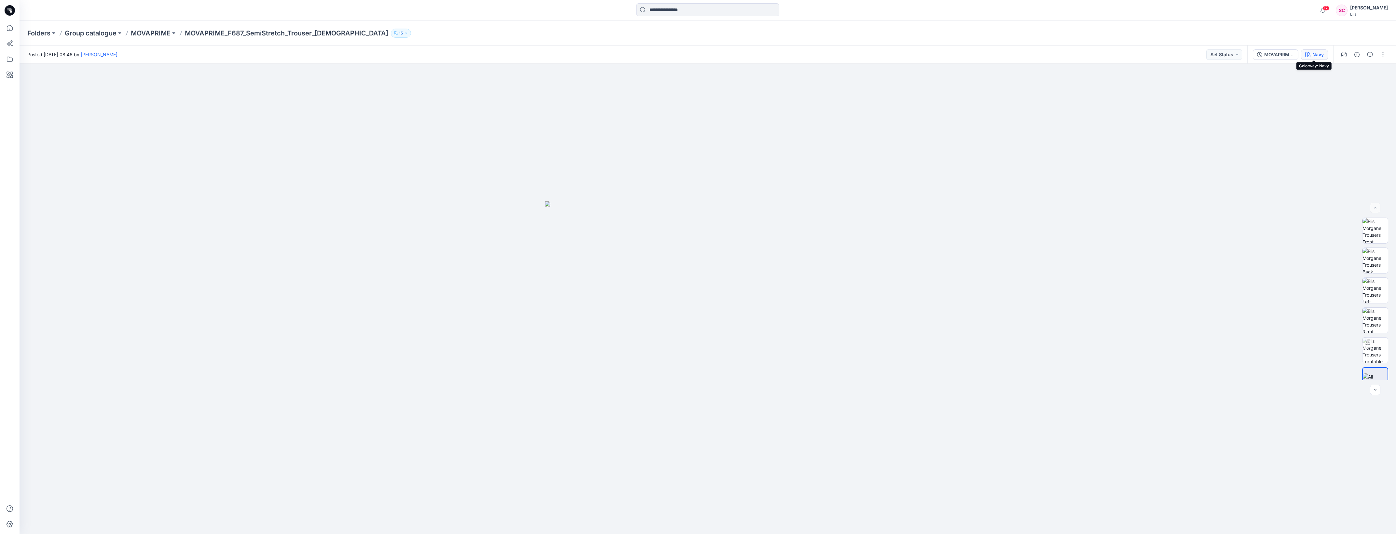
click at [1314, 54] on div "Navy" at bounding box center [1318, 54] width 11 height 7
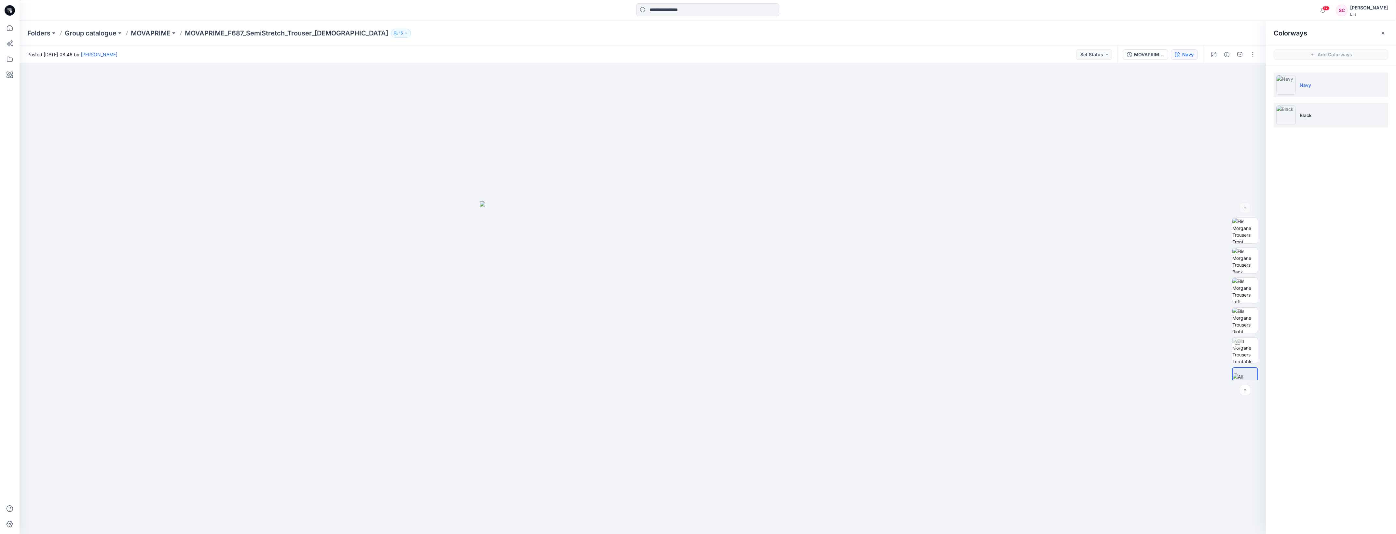
click at [1298, 116] on li "Black" at bounding box center [1331, 115] width 115 height 25
click at [1237, 349] on span "HTML" at bounding box center [1245, 351] width 22 height 12
click at [1126, 321] on div at bounding box center [643, 299] width 1246 height 471
click at [1253, 51] on button "button" at bounding box center [1253, 54] width 10 height 10
click at [1207, 89] on button "Edit" at bounding box center [1226, 88] width 60 height 12
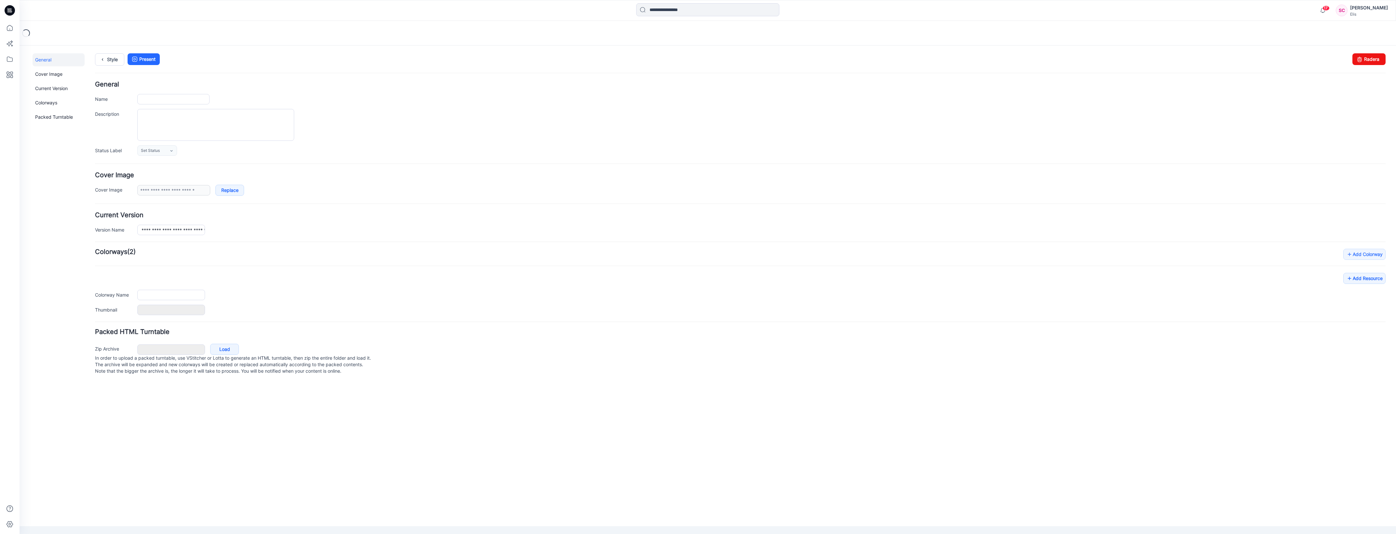
type input "**********"
type input "****"
type input "**********"
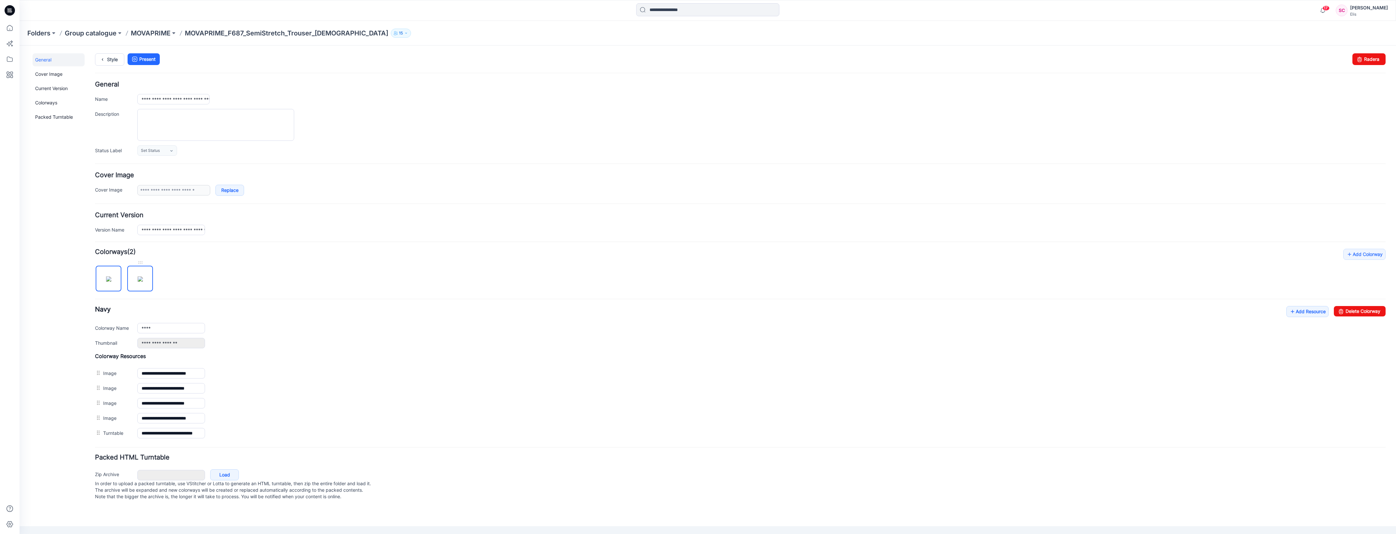
click at [143, 282] on img at bounding box center [140, 279] width 5 height 5
type input "*****"
type input "**********"
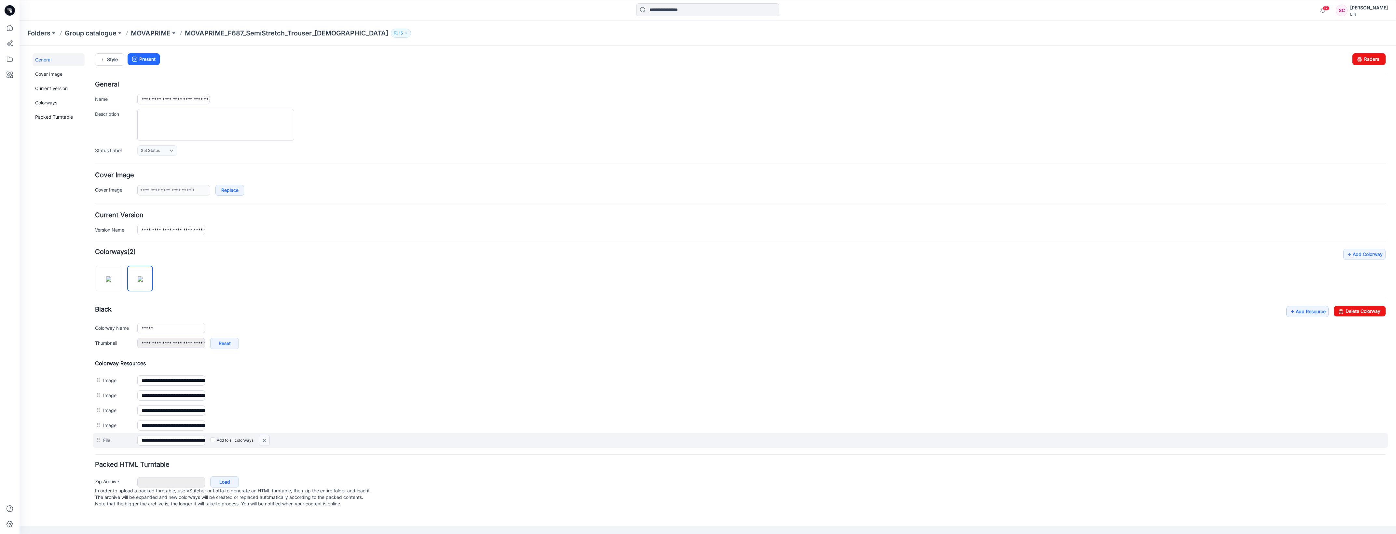
click at [20, 46] on img at bounding box center [20, 46] width 0 height 0
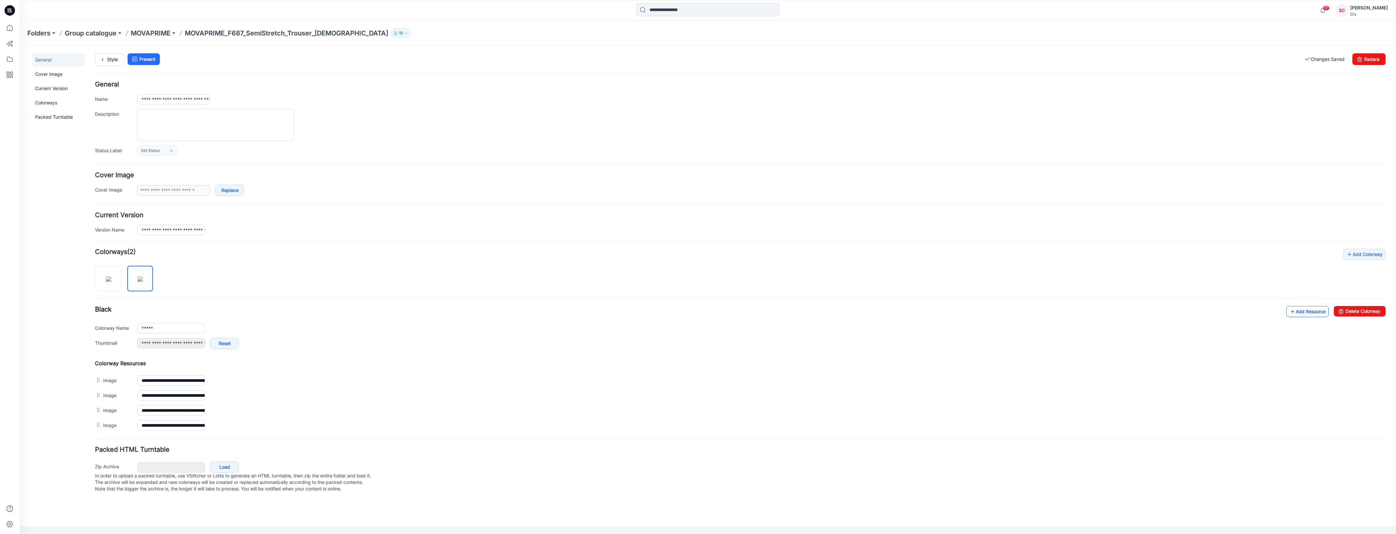
click at [1312, 311] on link "Add Resource" at bounding box center [1307, 311] width 42 height 11
click at [156, 33] on p "MOVAPRIME" at bounding box center [151, 33] width 40 height 9
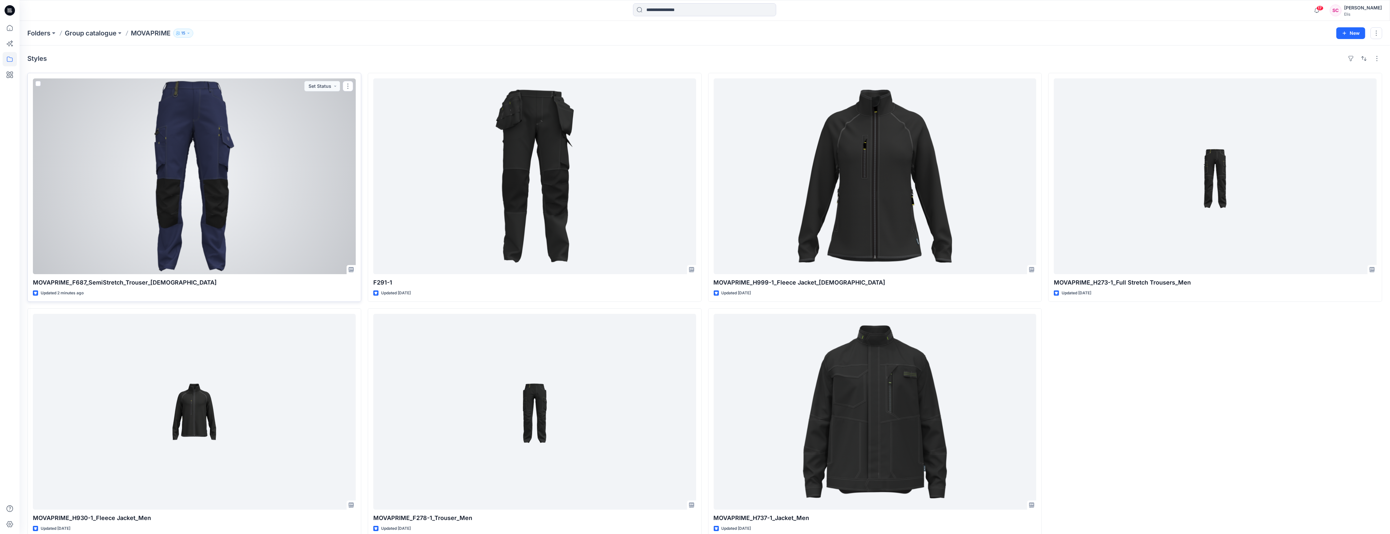
click at [173, 203] on div at bounding box center [194, 176] width 323 height 196
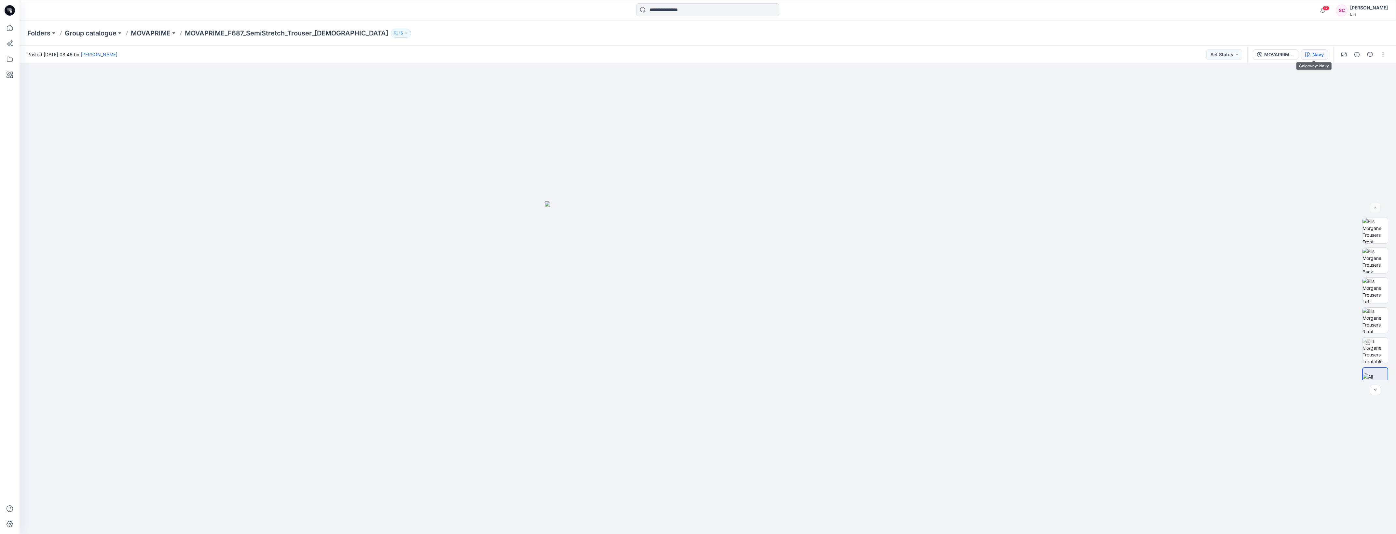
click at [1314, 56] on div "Navy" at bounding box center [1318, 54] width 11 height 7
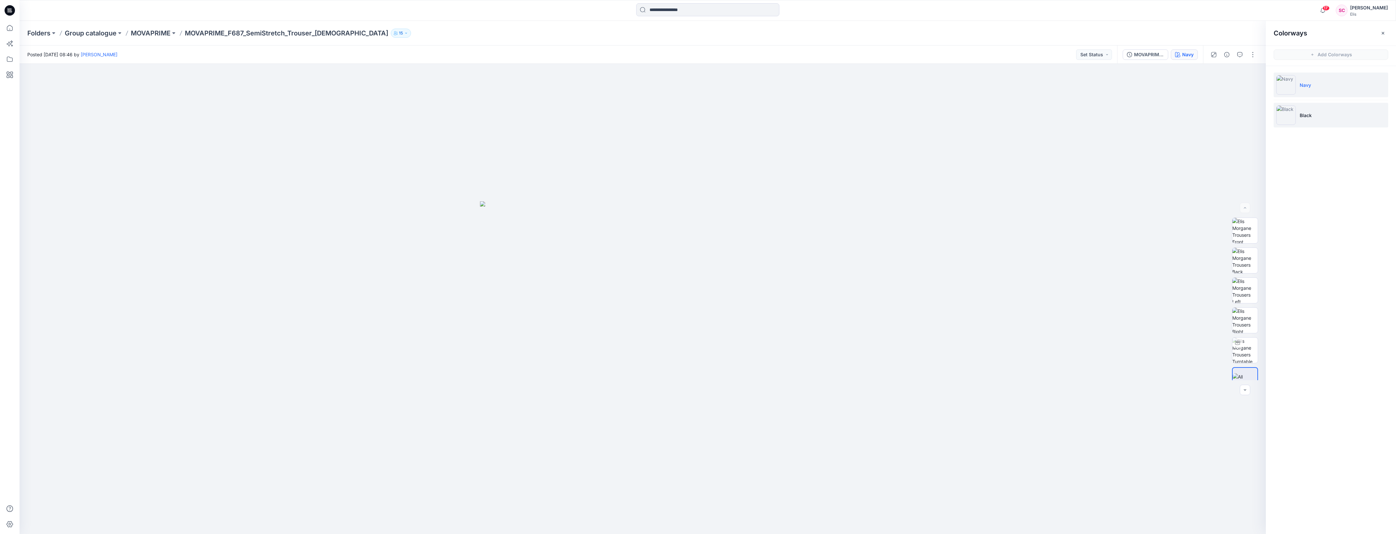
click at [1312, 115] on li "Black" at bounding box center [1331, 115] width 115 height 25
click at [1247, 332] on img at bounding box center [1244, 337] width 25 height 25
click at [767, 375] on img at bounding box center [642, 299] width 471 height 471
click at [1243, 371] on img at bounding box center [1244, 368] width 25 height 14
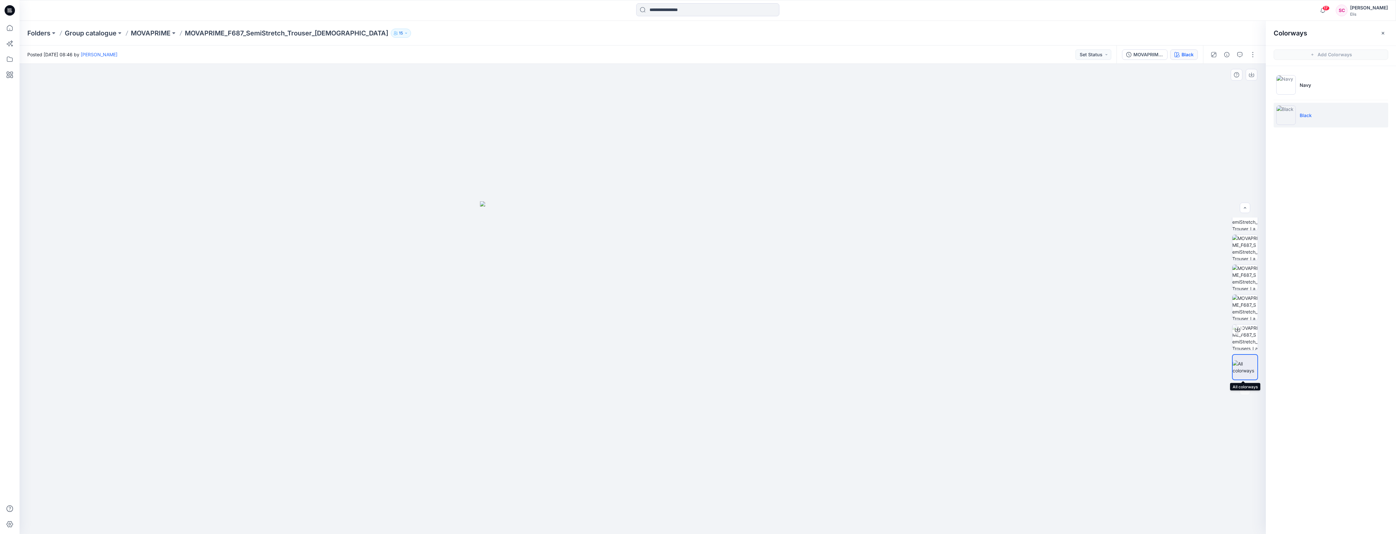
click at [1248, 368] on img at bounding box center [1245, 368] width 25 height 14
click at [1243, 353] on img at bounding box center [1244, 350] width 25 height 25
click at [667, 316] on img at bounding box center [642, 367] width 325 height 333
click at [1237, 344] on icon at bounding box center [1237, 342] width 5 height 5
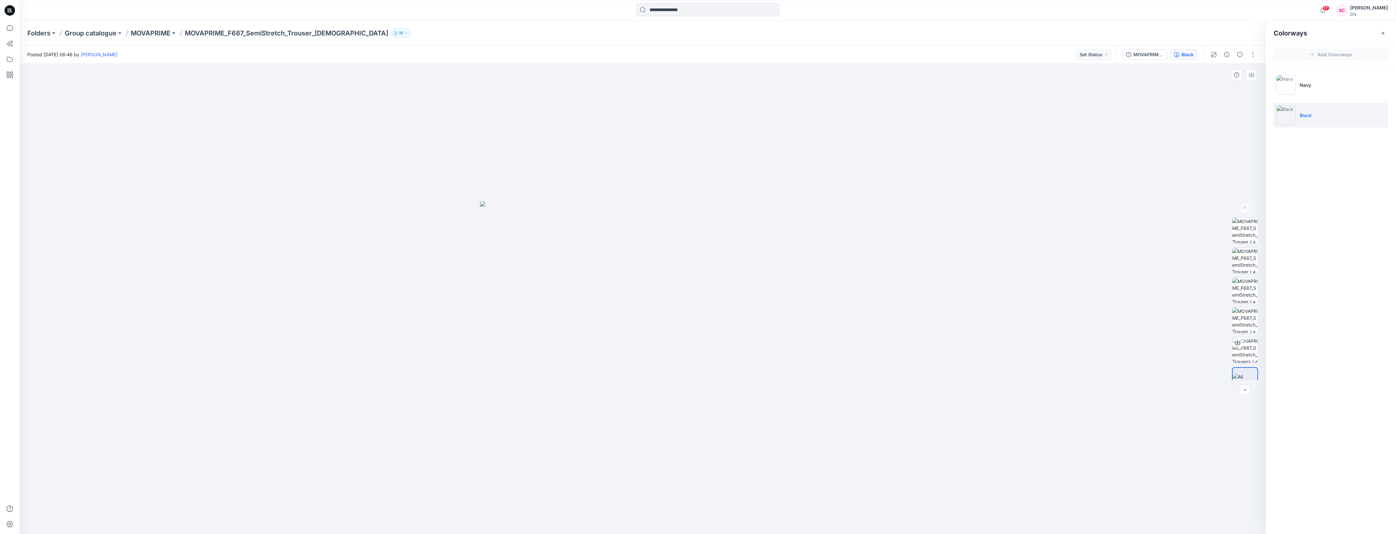
click at [1078, 351] on div at bounding box center [643, 299] width 1246 height 471
click at [1386, 36] on button "button" at bounding box center [1383, 33] width 10 height 10
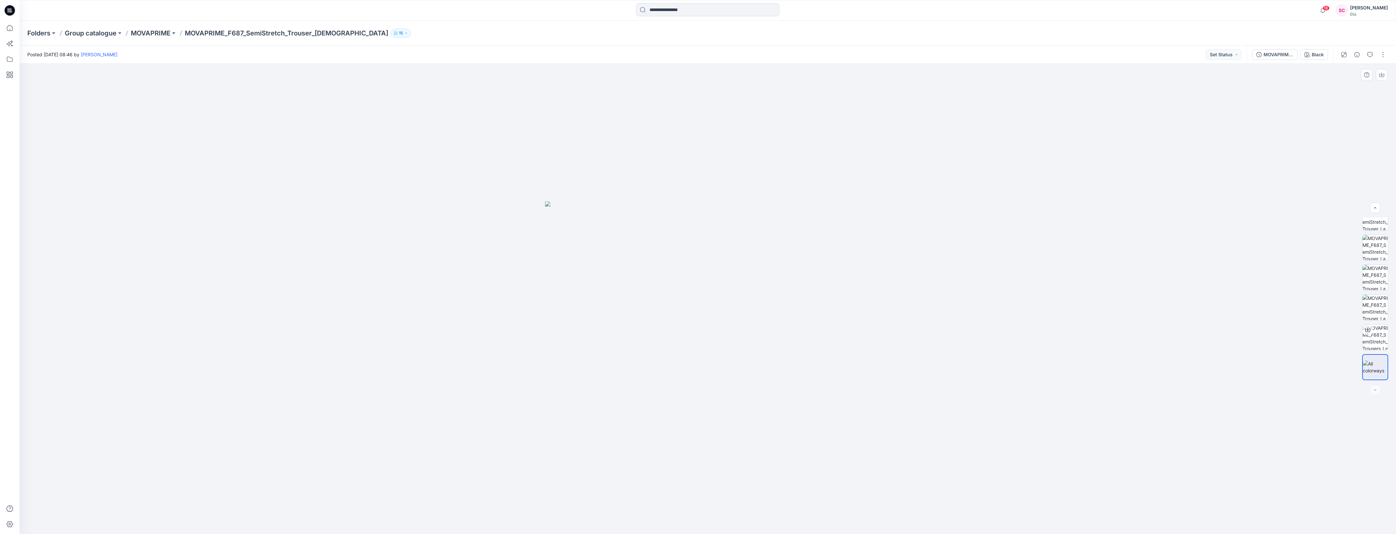
click at [238, 168] on div at bounding box center [708, 299] width 1377 height 471
